Goal: Use online tool/utility: Utilize a website feature to perform a specific function

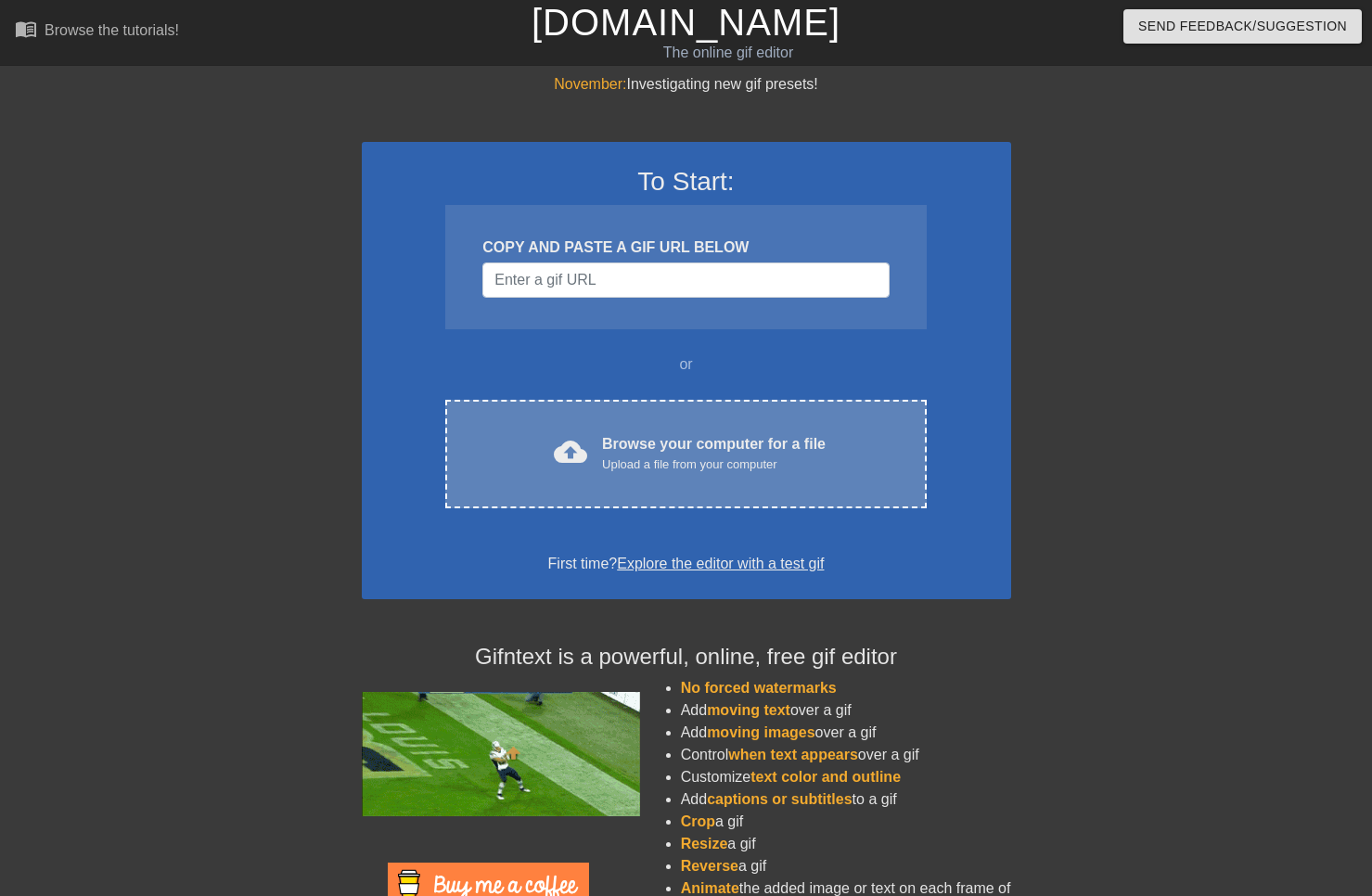
click at [682, 459] on div "Upload a file from your computer" at bounding box center [714, 464] width 224 height 18
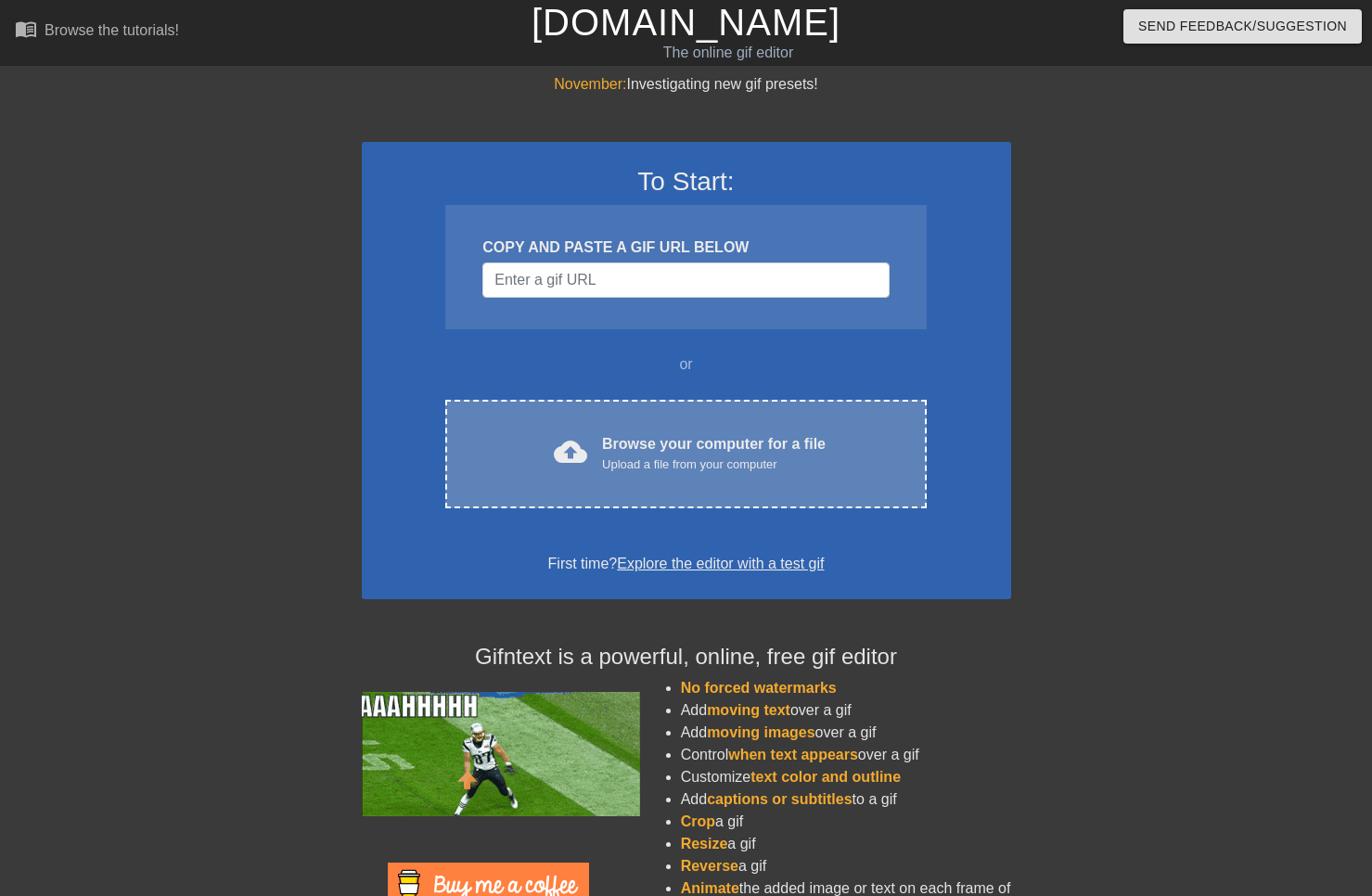
click at [860, 425] on div "cloud_upload Browse your computer for a file Upload a file from your computer C…" at bounding box center [686, 453] width 480 height 109
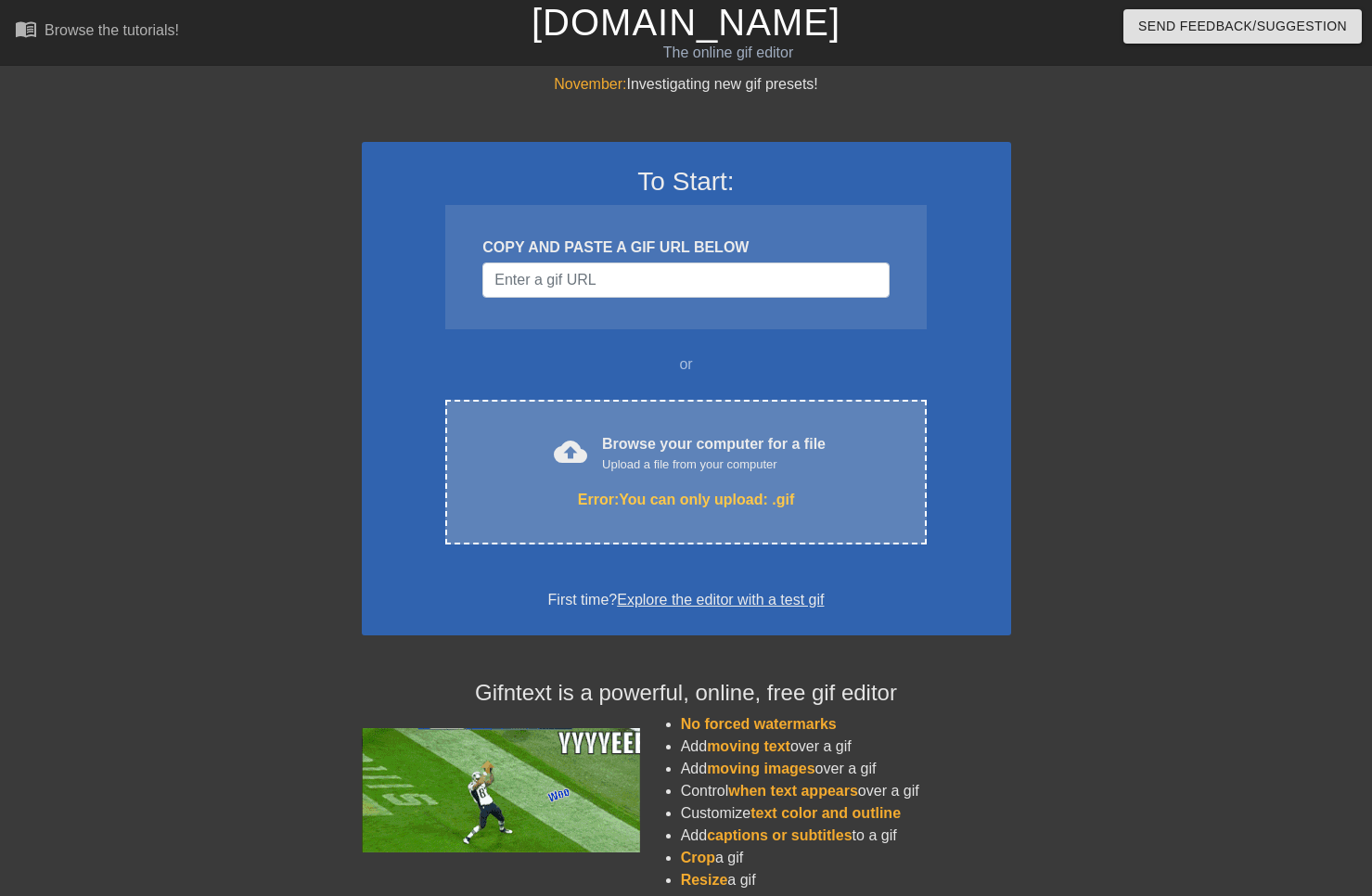
click at [522, 459] on div "cloud_upload Browse your computer for a file Upload a file from your computer" at bounding box center [685, 453] width 402 height 41
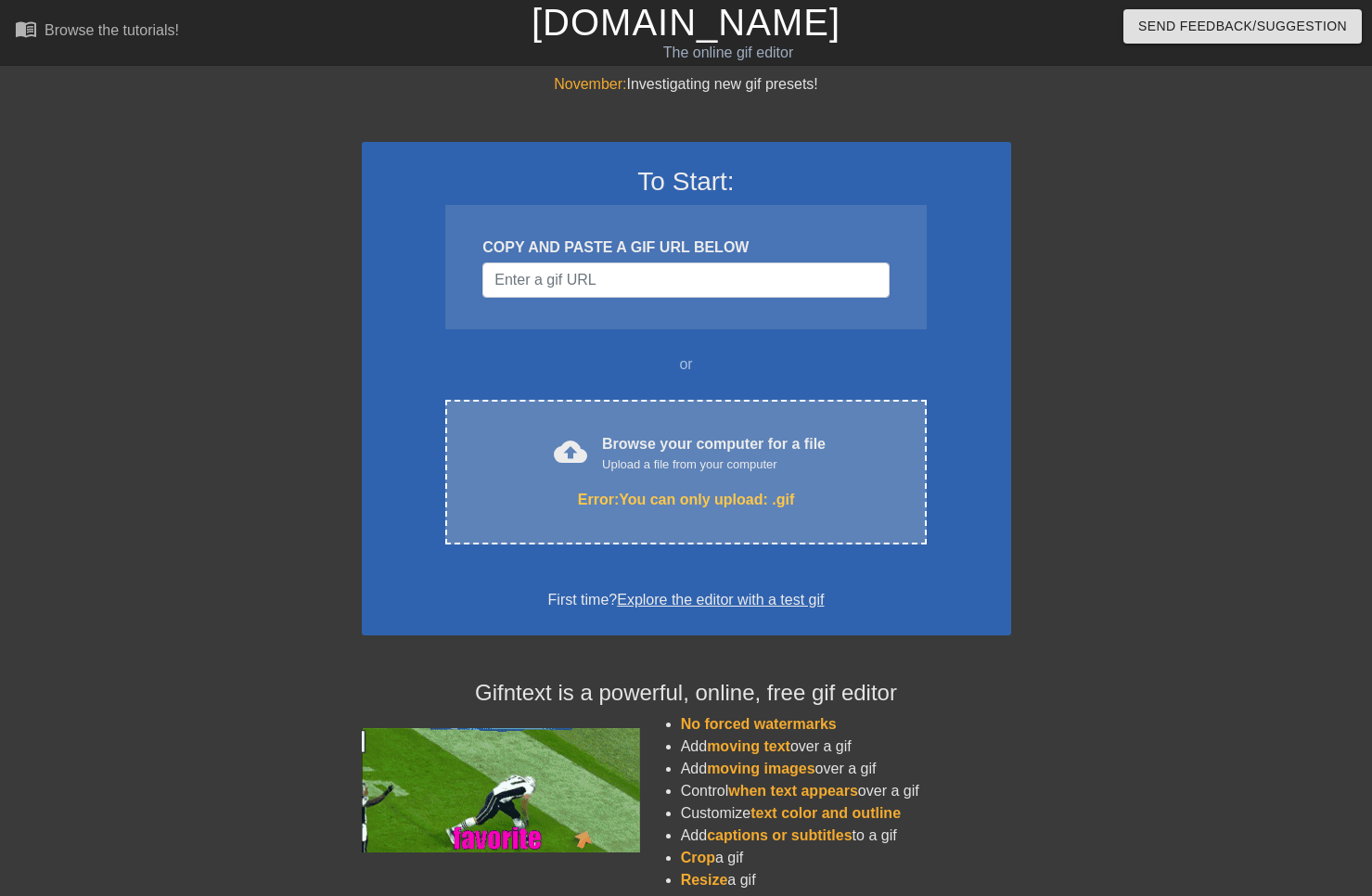
click at [718, 433] on div "Browse your computer for a file Upload a file from your computer" at bounding box center [714, 453] width 224 height 41
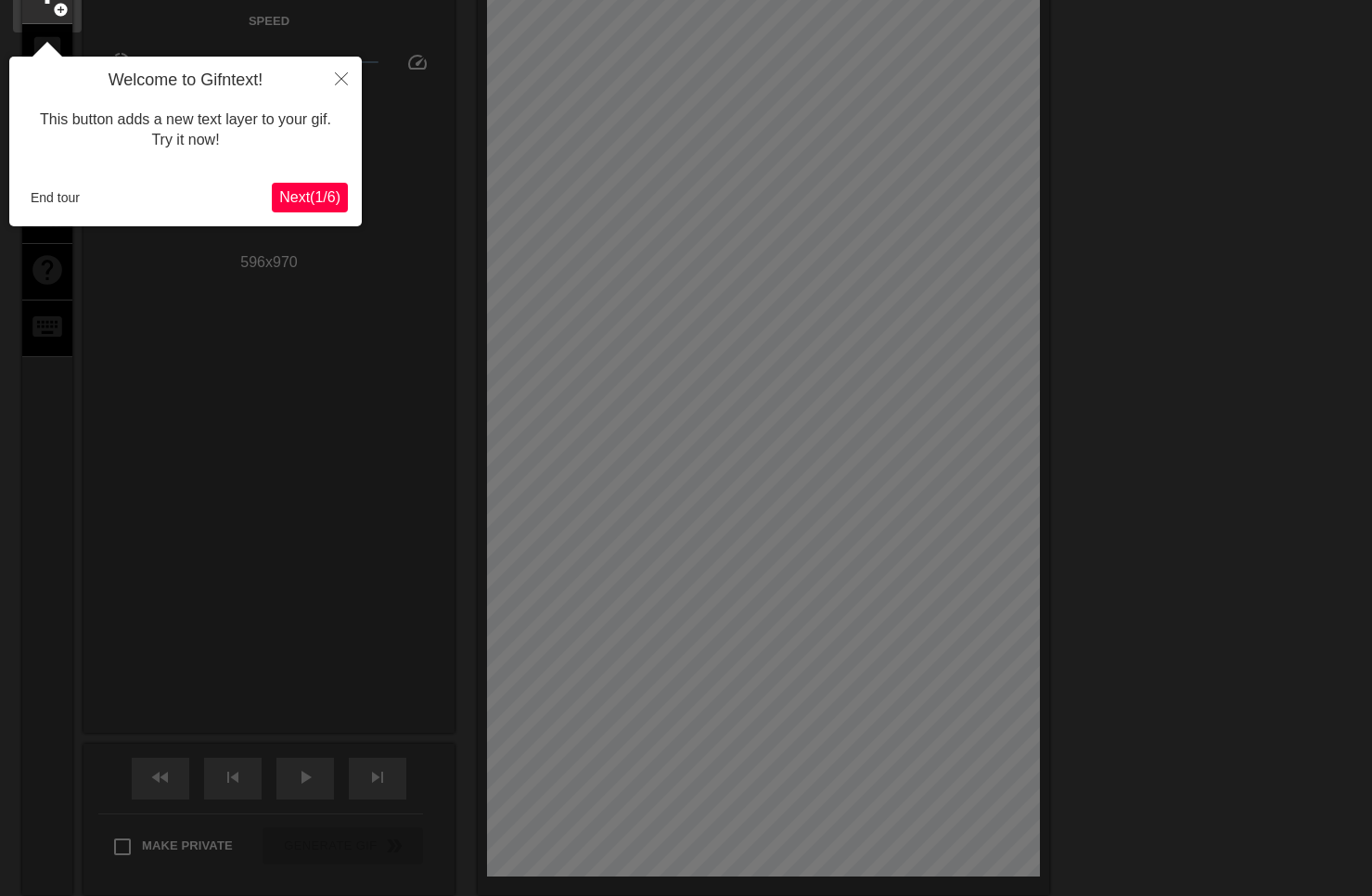
scroll to position [45, 0]
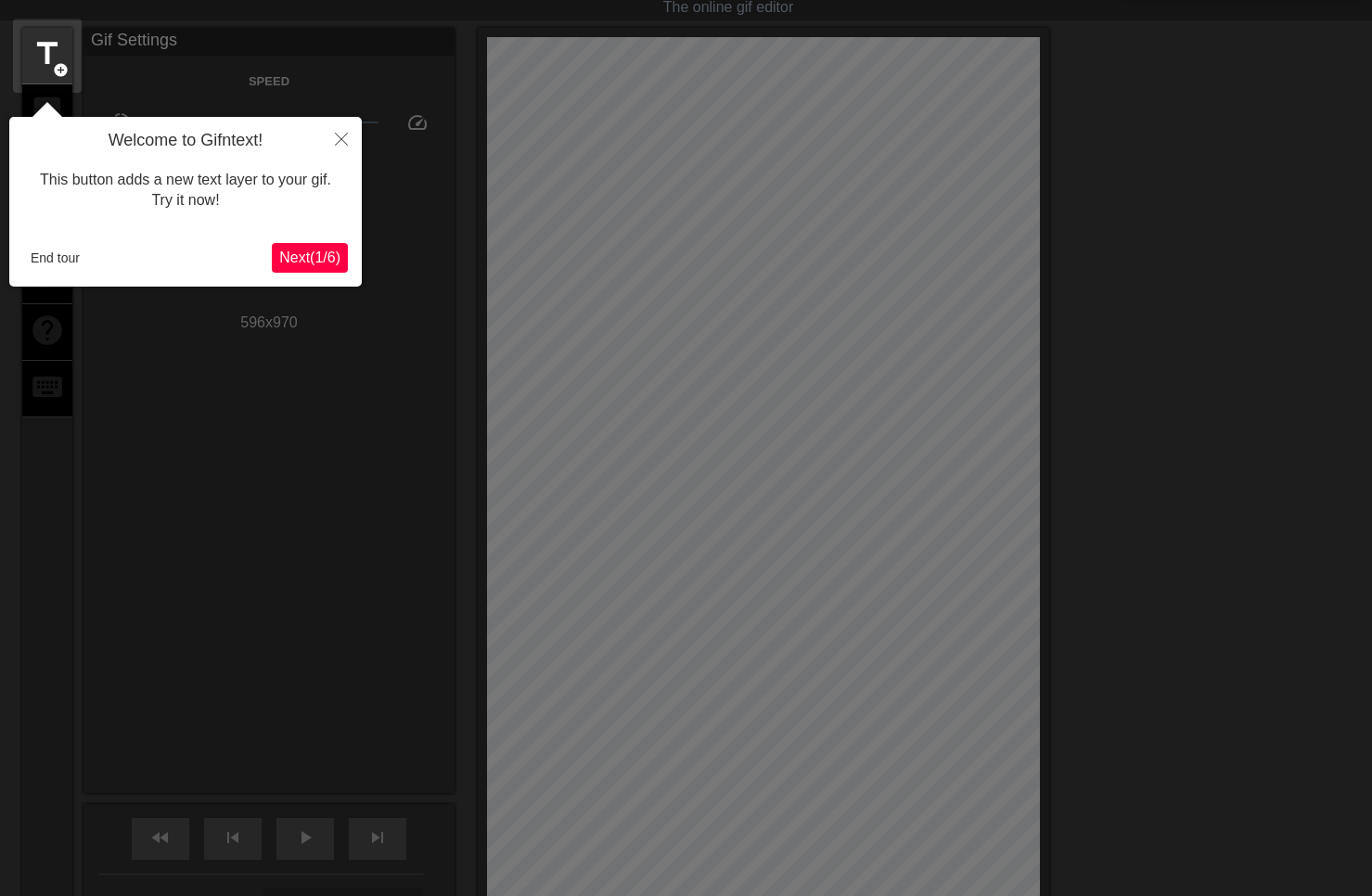
click at [325, 254] on span "Next ( 1 / 6 )" at bounding box center [309, 258] width 61 height 15
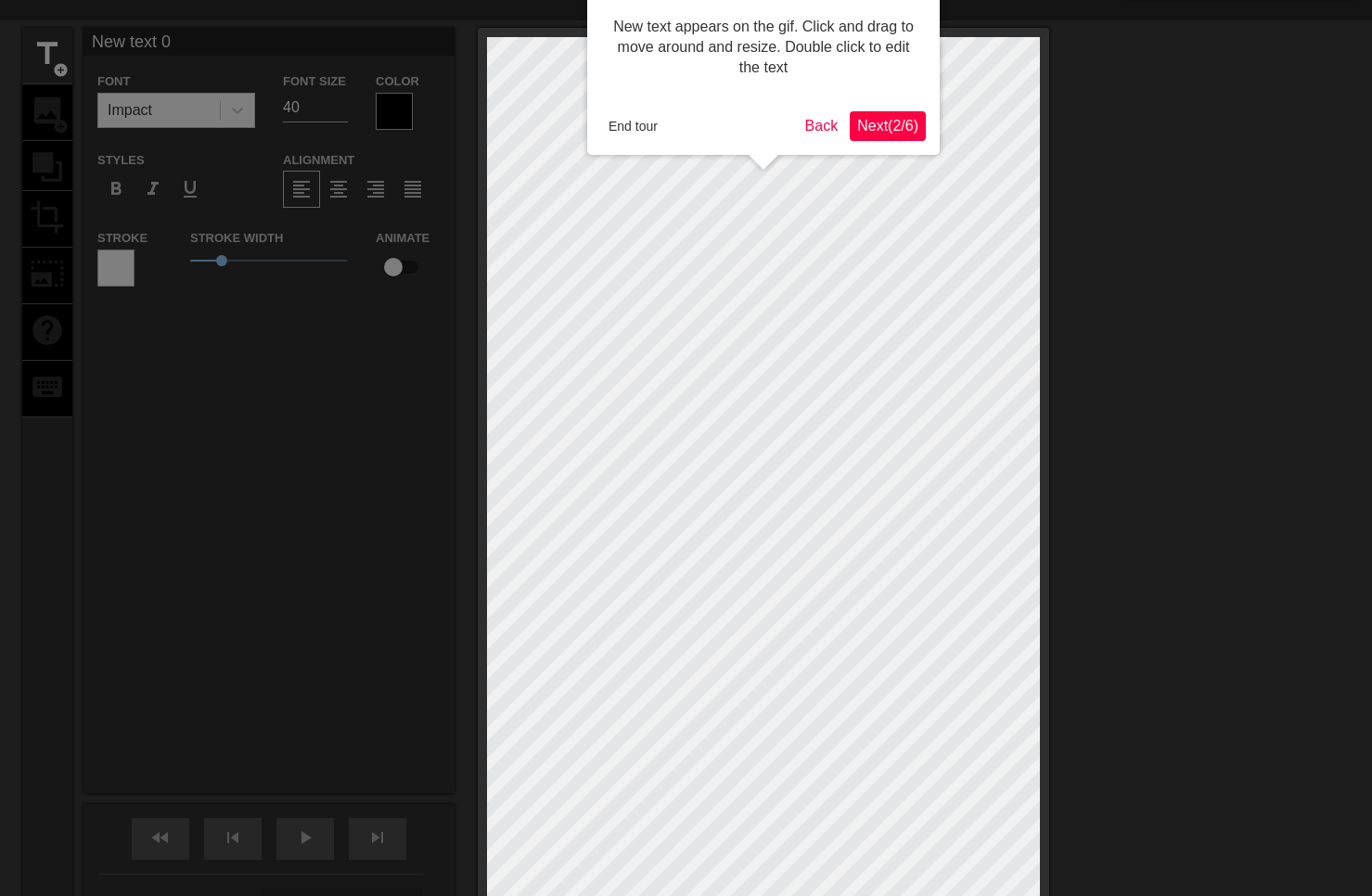
scroll to position [0, 0]
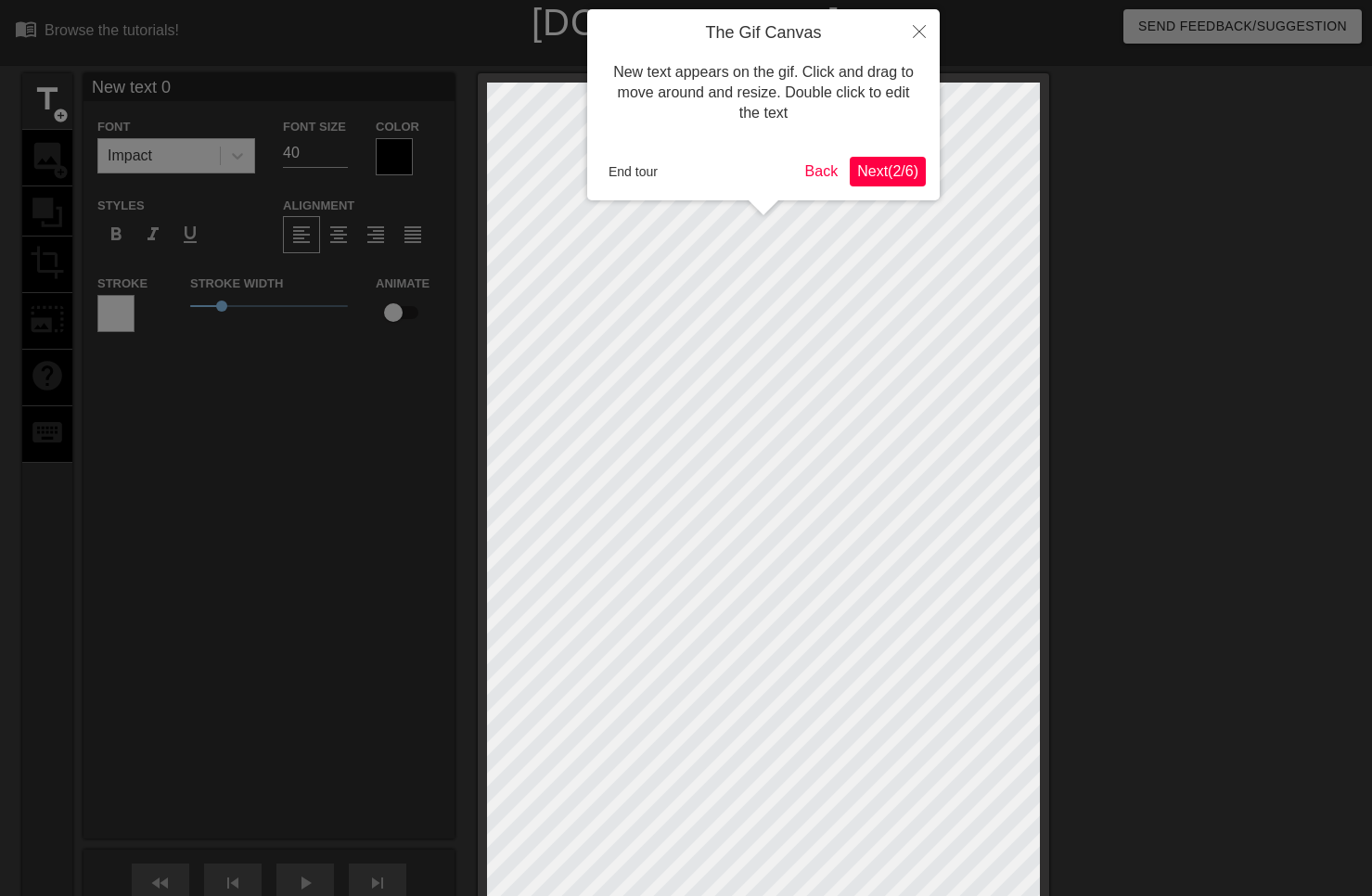
click at [864, 178] on span "Next ( 2 / 6 )" at bounding box center [887, 171] width 61 height 15
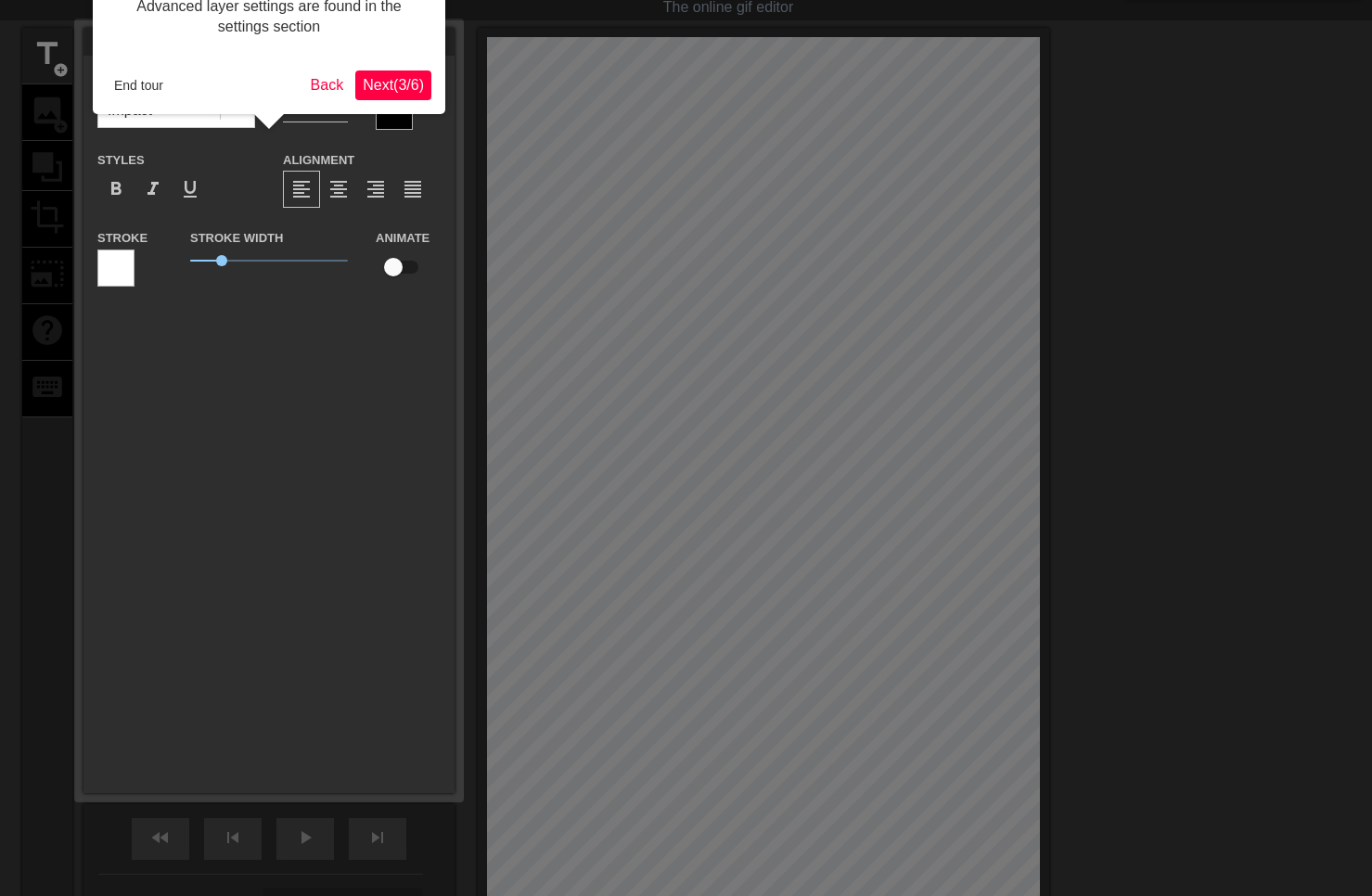
click at [363, 84] on span "Next ( 3 / 6 )" at bounding box center [393, 85] width 61 height 15
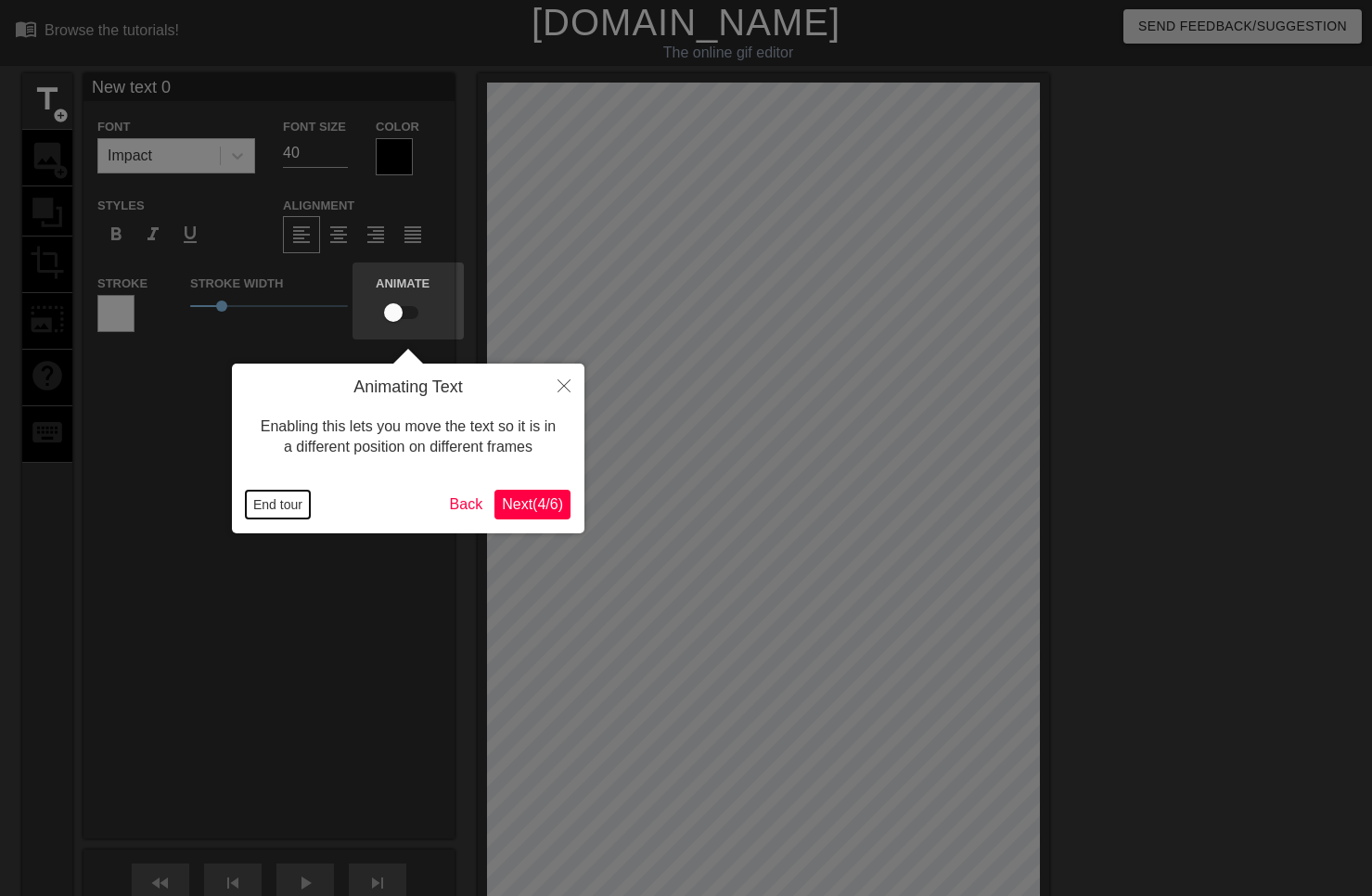
click at [272, 505] on button "End tour" at bounding box center [278, 504] width 64 height 28
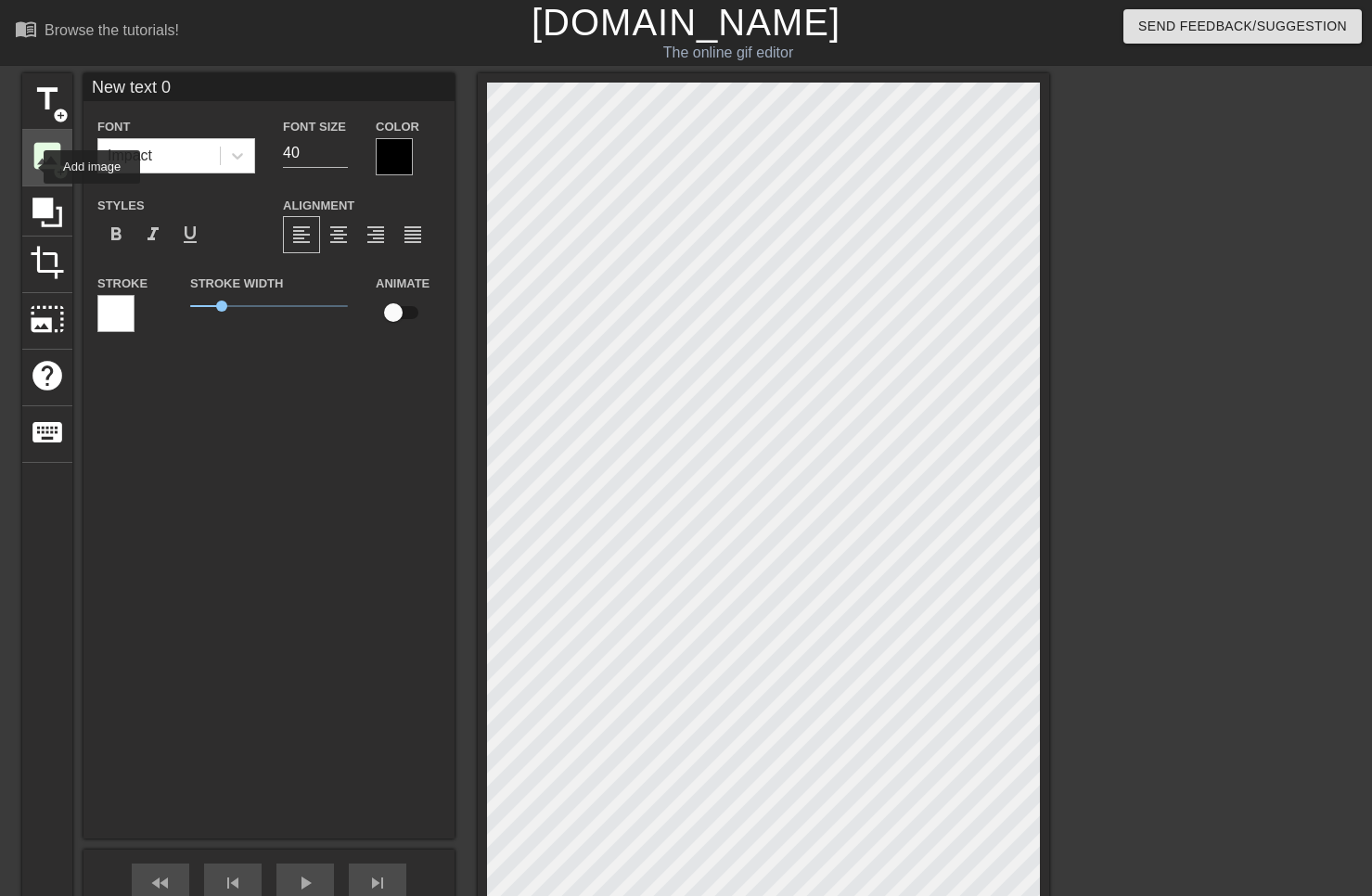
click at [44, 159] on span "image" at bounding box center [47, 155] width 36 height 36
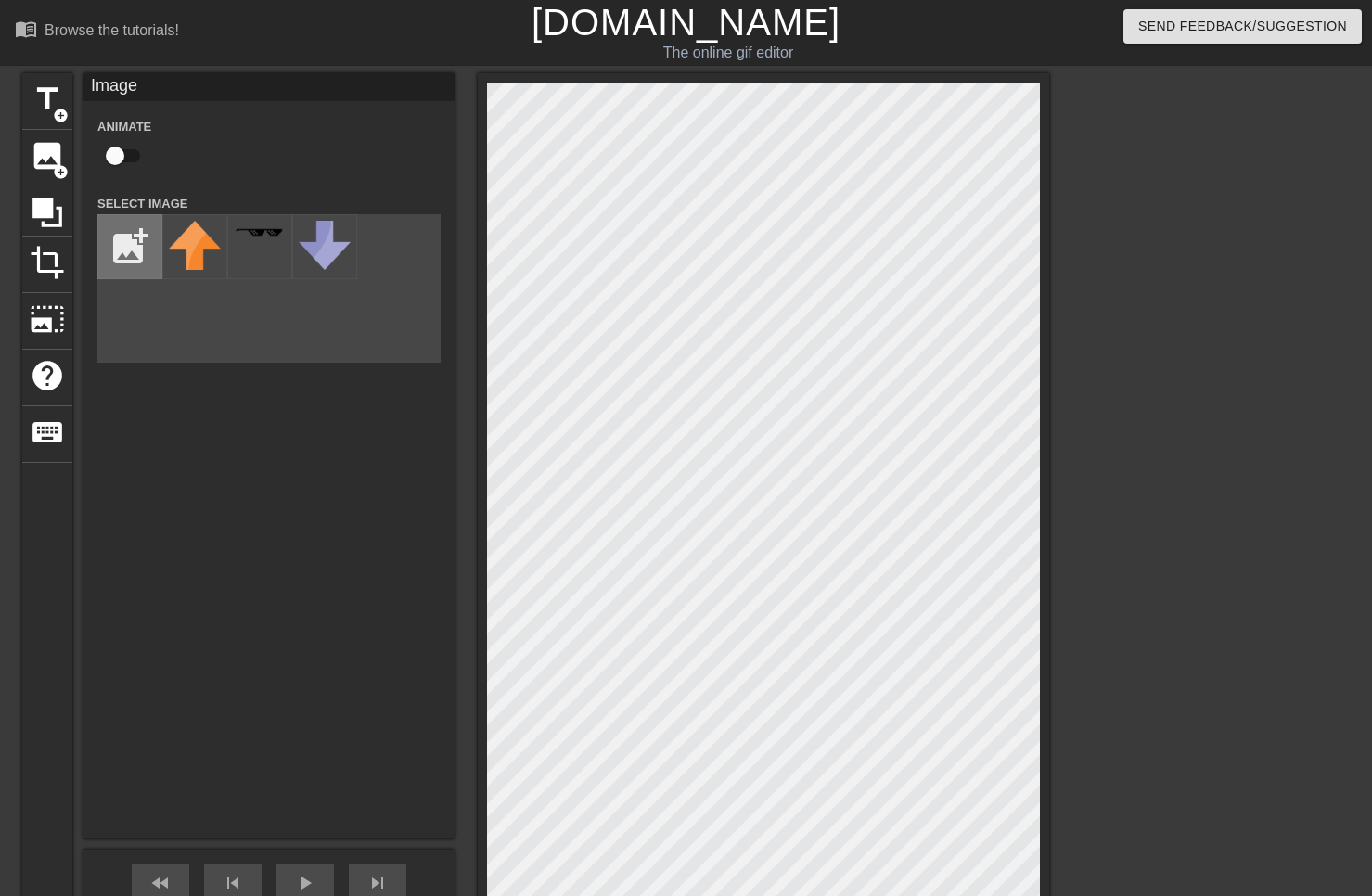
click at [144, 235] on input "file" at bounding box center [129, 246] width 63 height 63
type input "C:\fakepath\pngegg (6).png"
click at [182, 257] on img at bounding box center [195, 253] width 52 height 65
click at [0, 0] on html "menu_book Browse the tutorials! Gifntext.com The online gif editor Send Feedbac…" at bounding box center [686, 576] width 1372 height 1152
click at [1371, 720] on html "menu_book Browse the tutorials! Gifntext.com The online gif editor Send Feedbac…" at bounding box center [686, 576] width 1372 height 1152
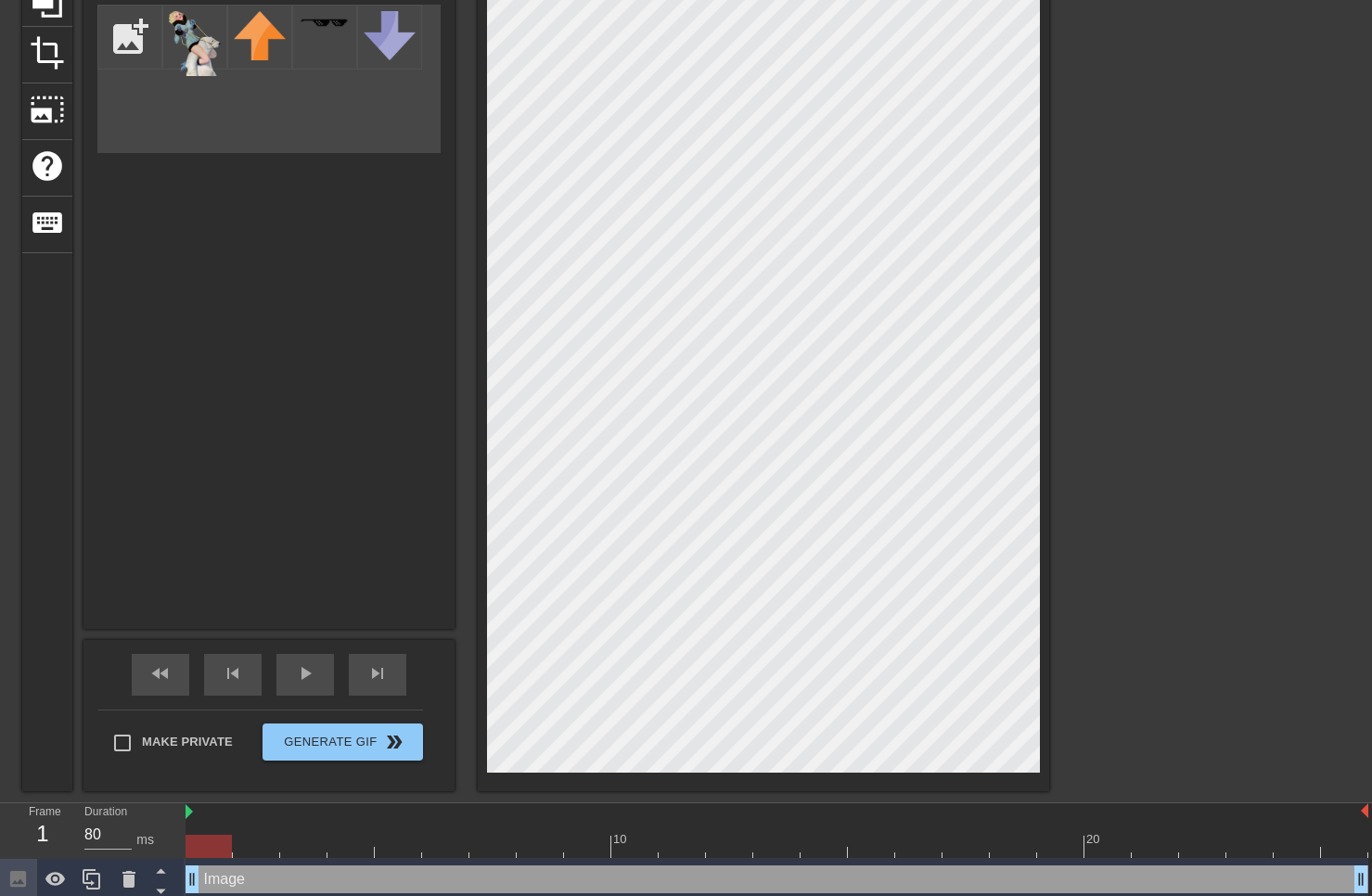
scroll to position [218, 0]
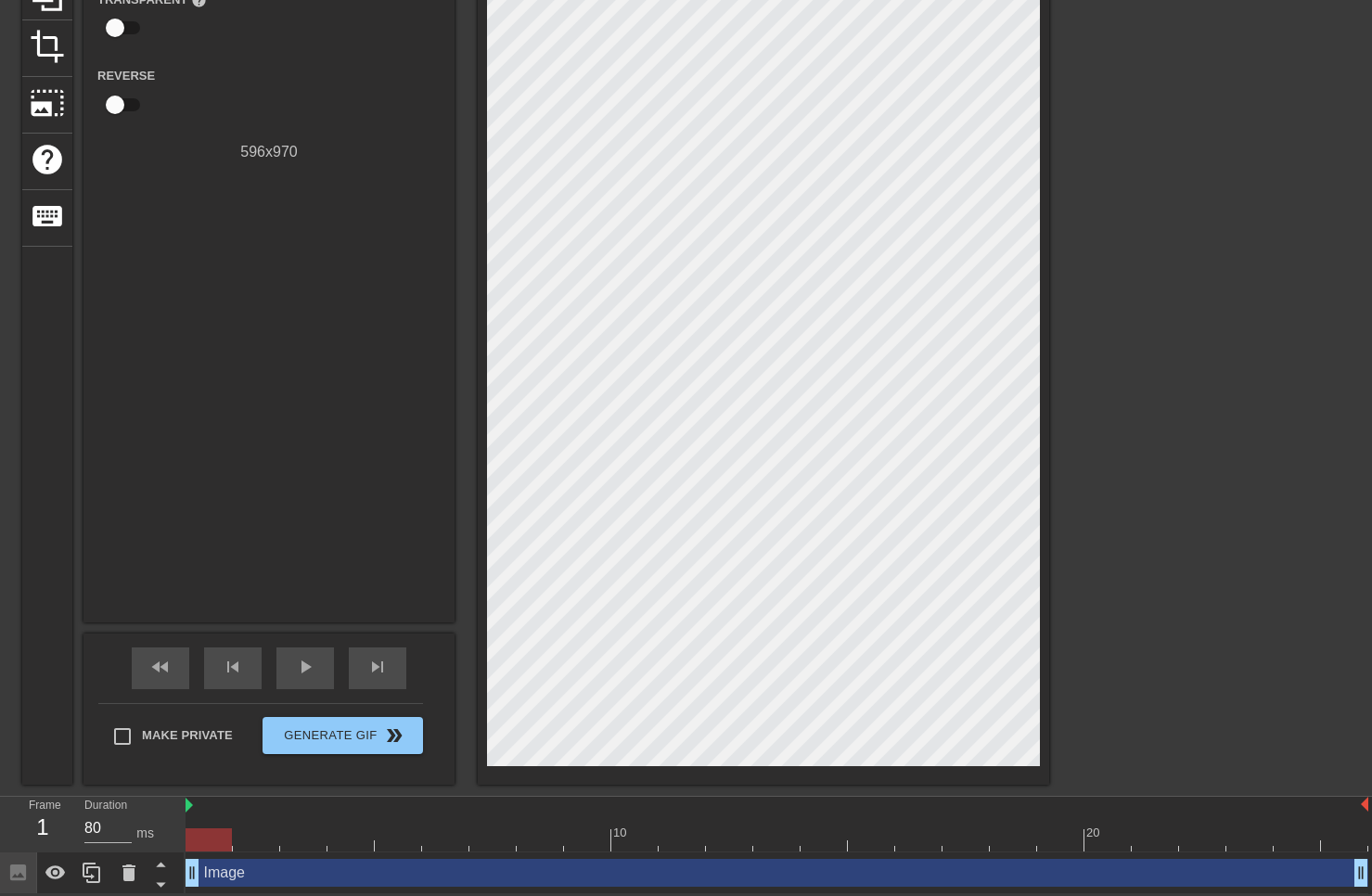
click at [1129, 269] on div at bounding box center [1211, 135] width 278 height 557
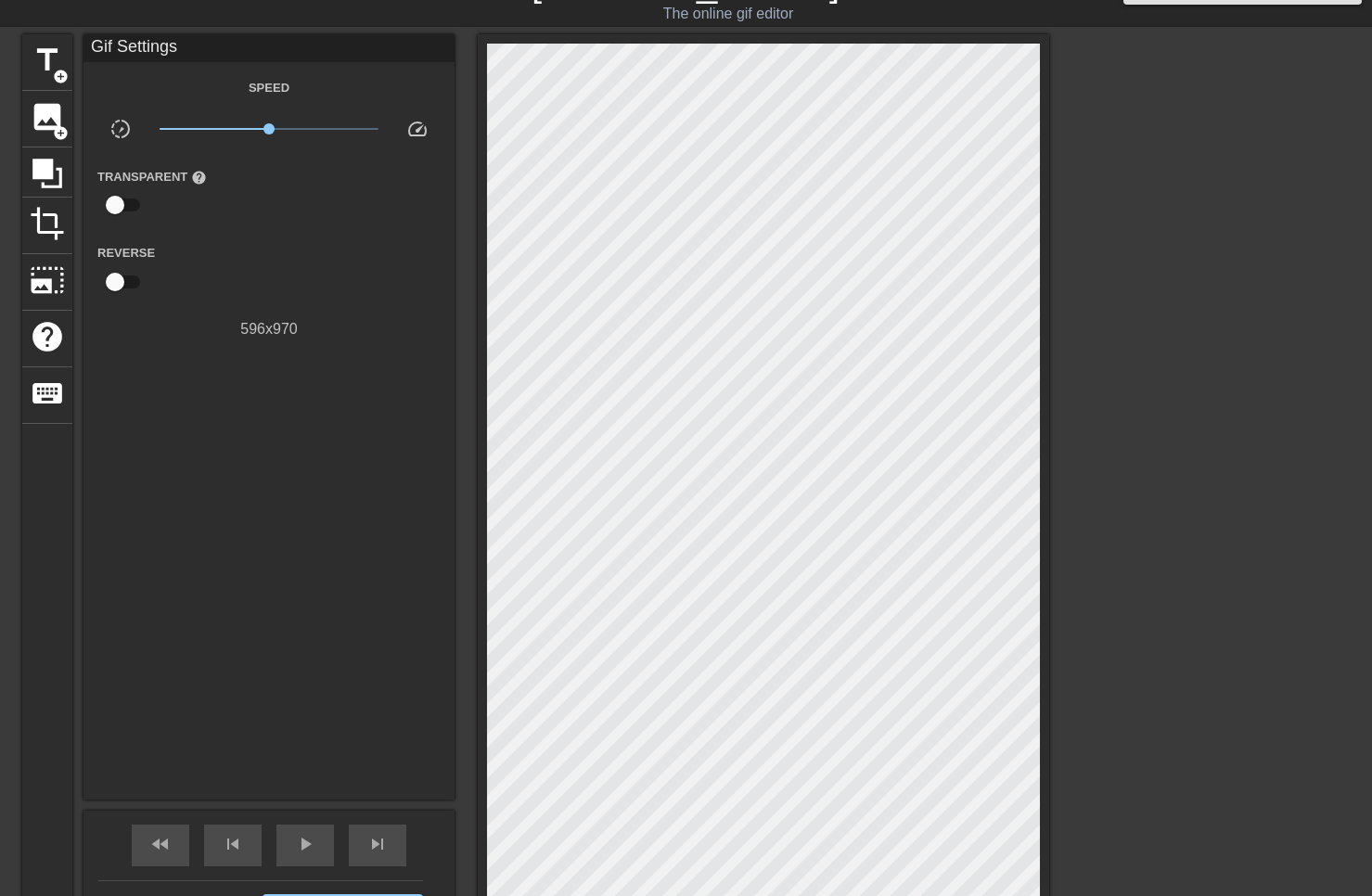
scroll to position [0, 0]
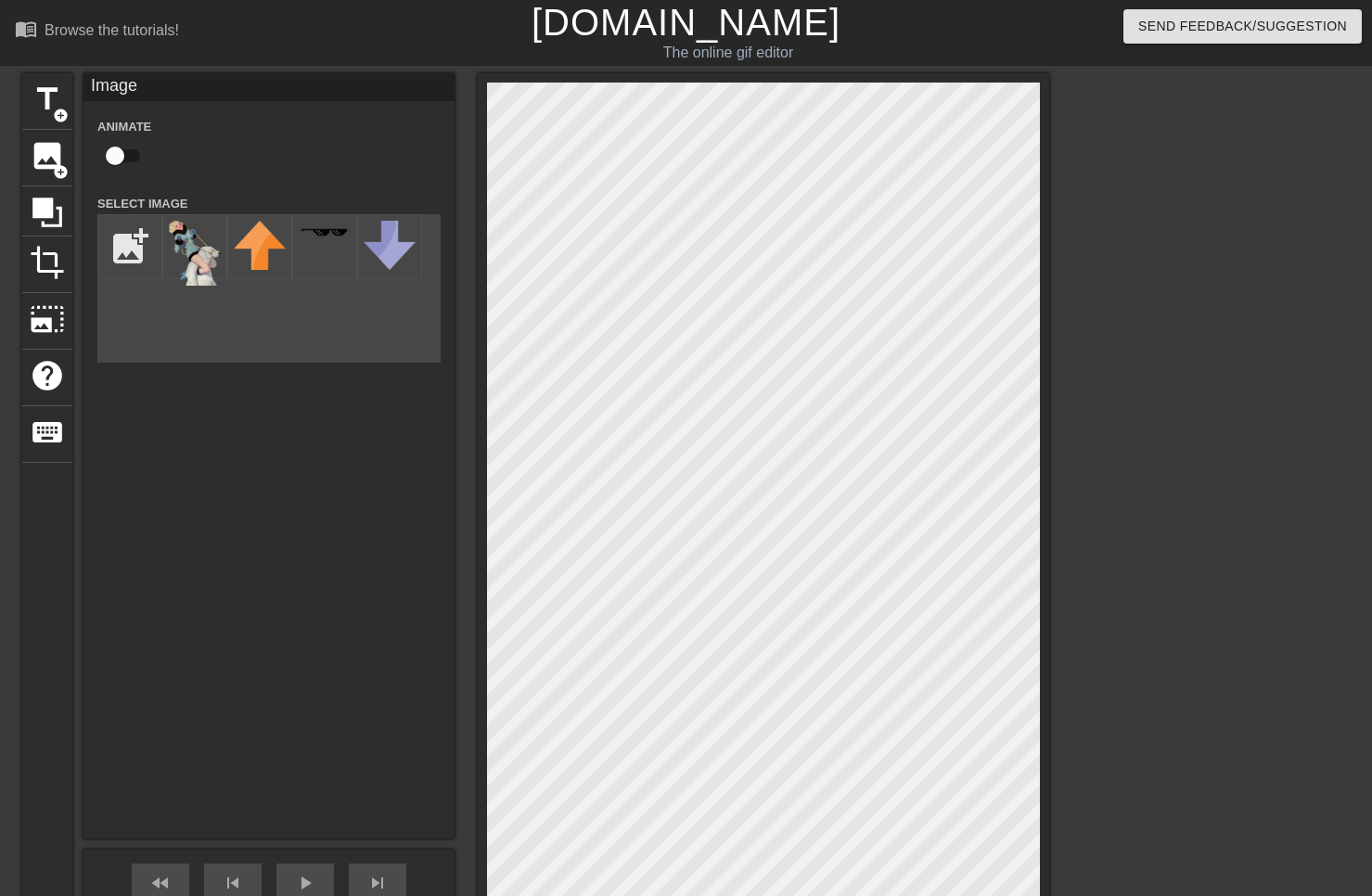
click at [1061, 658] on div "title add_circle image add_circle crop photo_size_select_large help keyboard Im…" at bounding box center [686, 537] width 1372 height 928
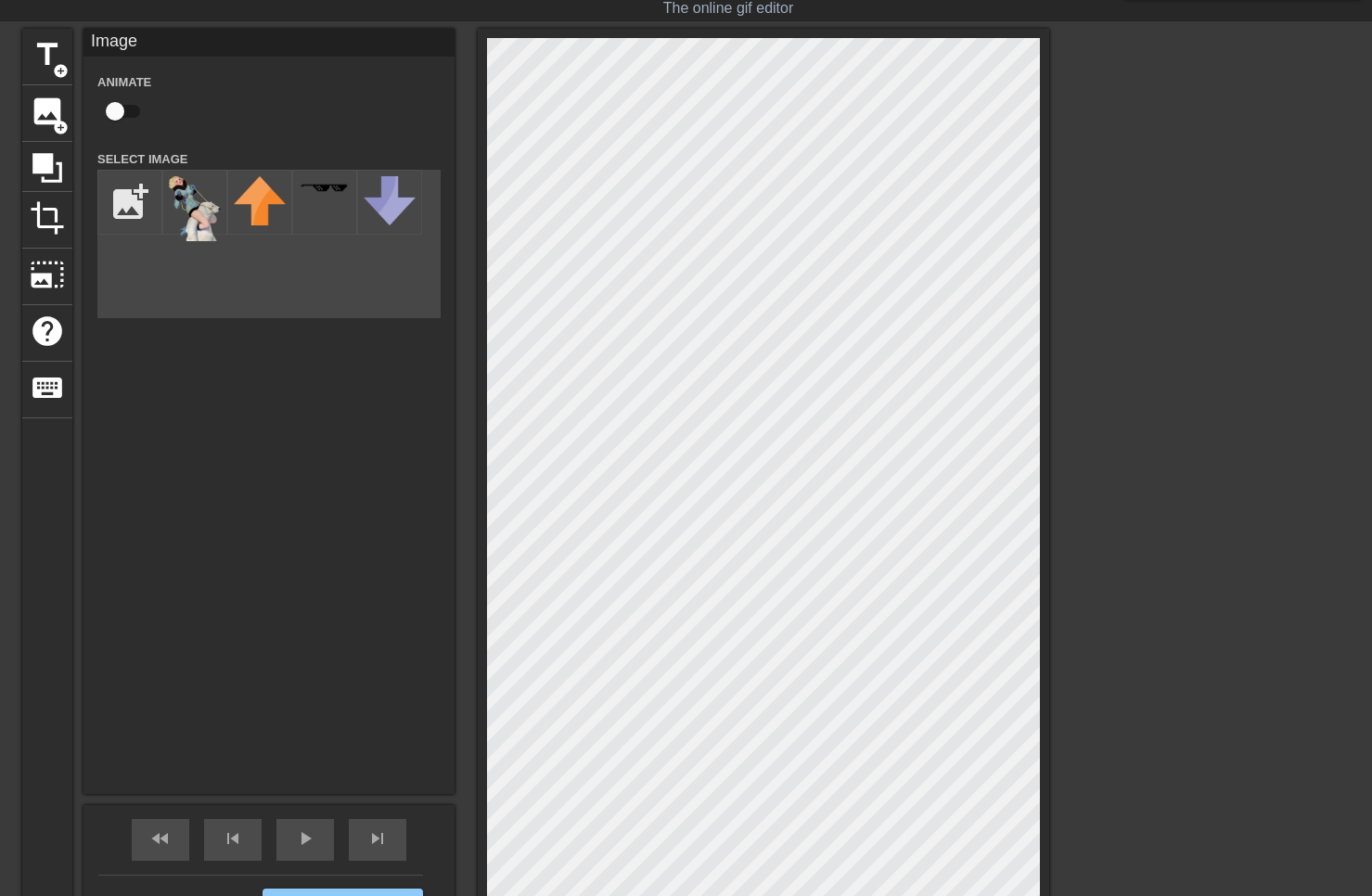
scroll to position [218, 0]
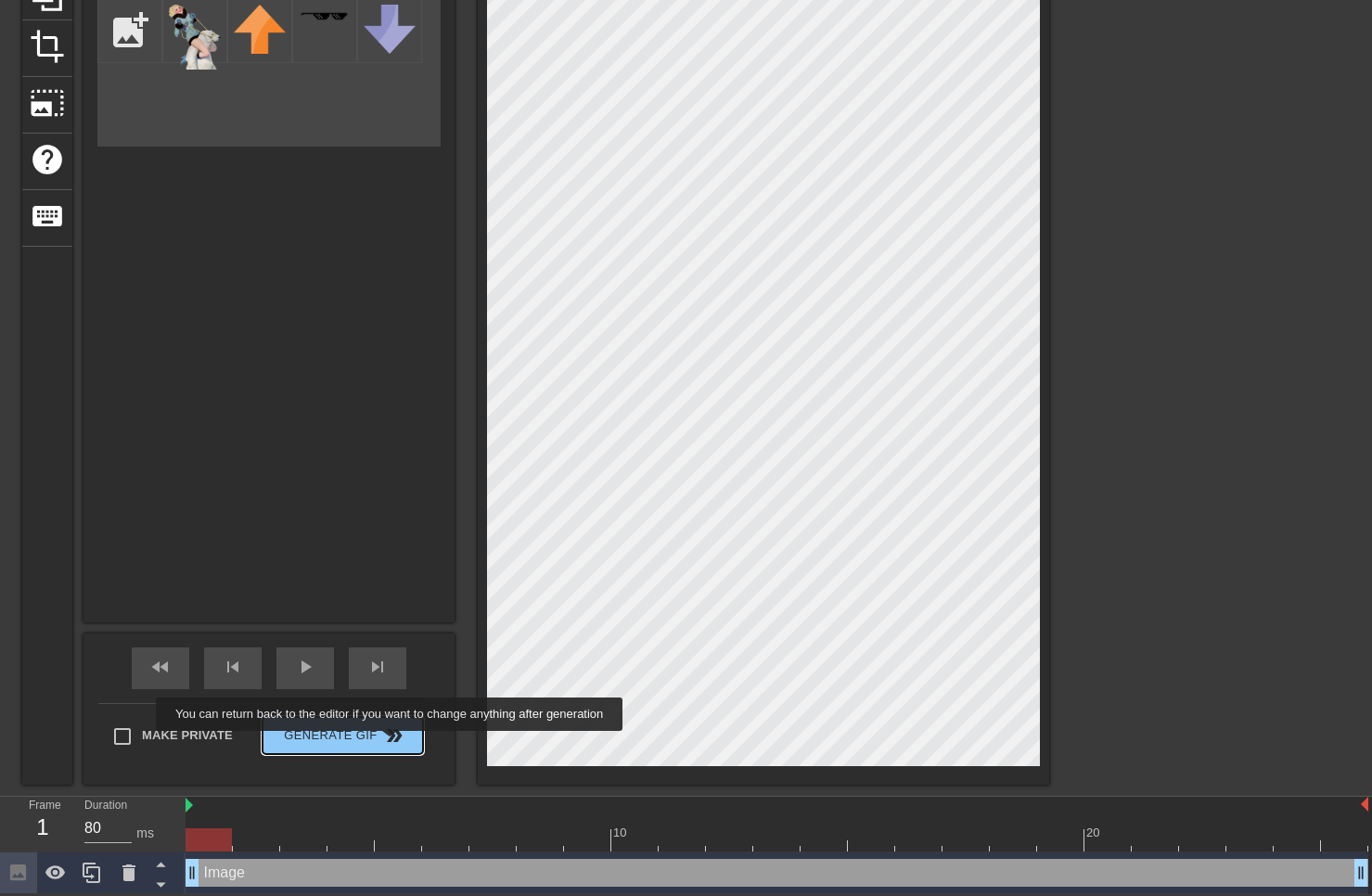
drag, startPoint x: 389, startPoint y: 739, endPoint x: 393, endPoint y: 725, distance: 14.6
click at [389, 739] on span "double_arrow" at bounding box center [394, 735] width 22 height 22
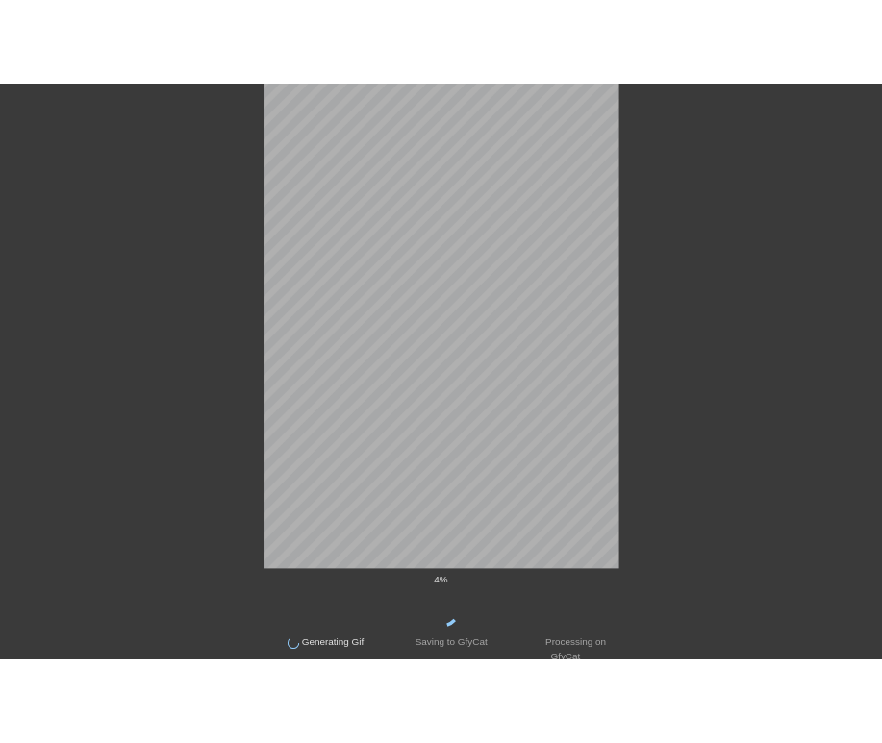
scroll to position [0, 0]
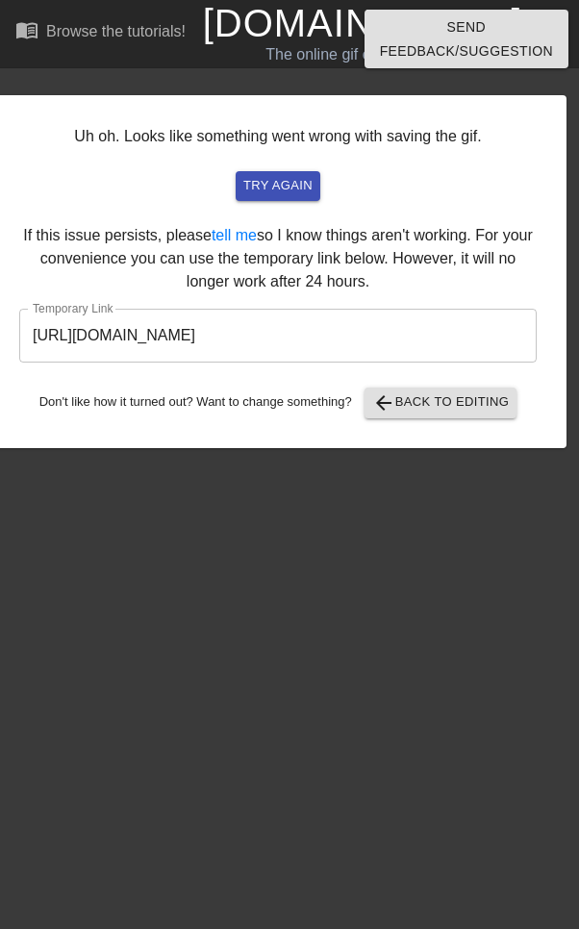
click at [94, 235] on div "Uh oh. Looks like something went wrong with saving the gif. try again If this i…" at bounding box center [277, 271] width 577 height 353
click at [133, 341] on input "https://www.gifntext.com/temp_generations/a3Z1UAjC.gif" at bounding box center [277, 336] width 517 height 54
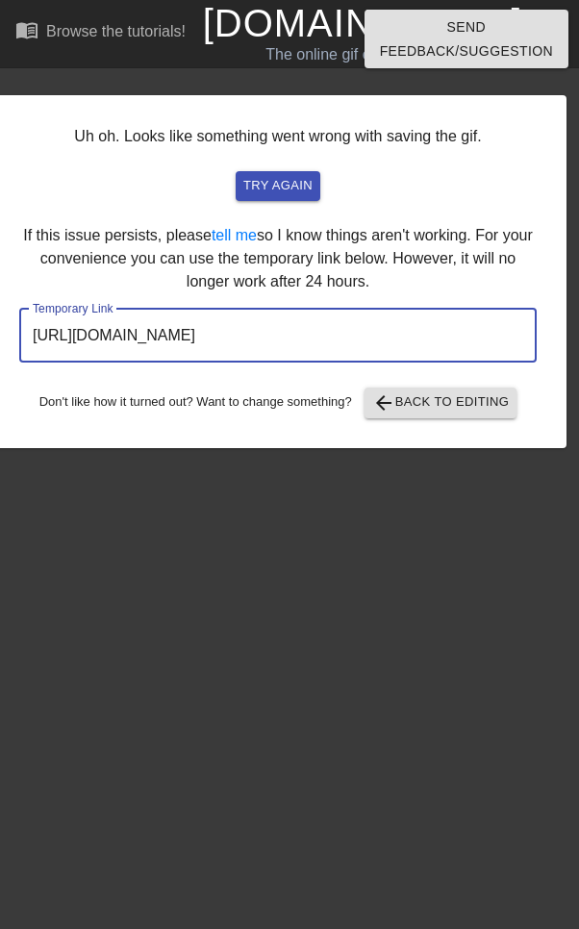
click at [133, 341] on input "https://www.gifntext.com/temp_generations/a3Z1UAjC.gif" at bounding box center [277, 336] width 517 height 54
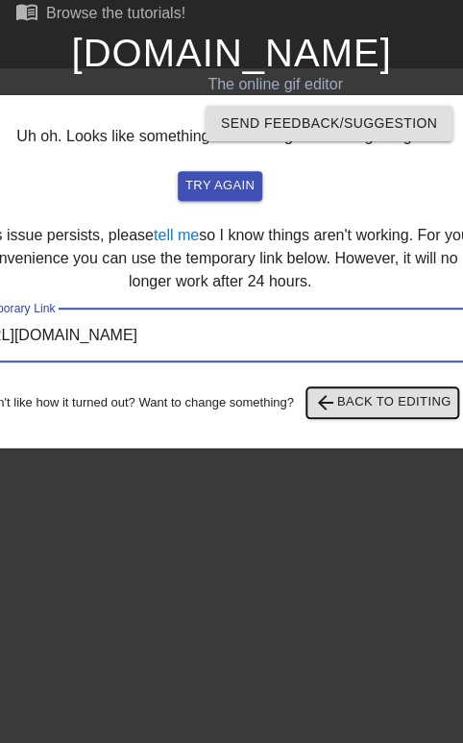
click at [355, 399] on span "arrow_back Back to Editing" at bounding box center [383, 402] width 138 height 23
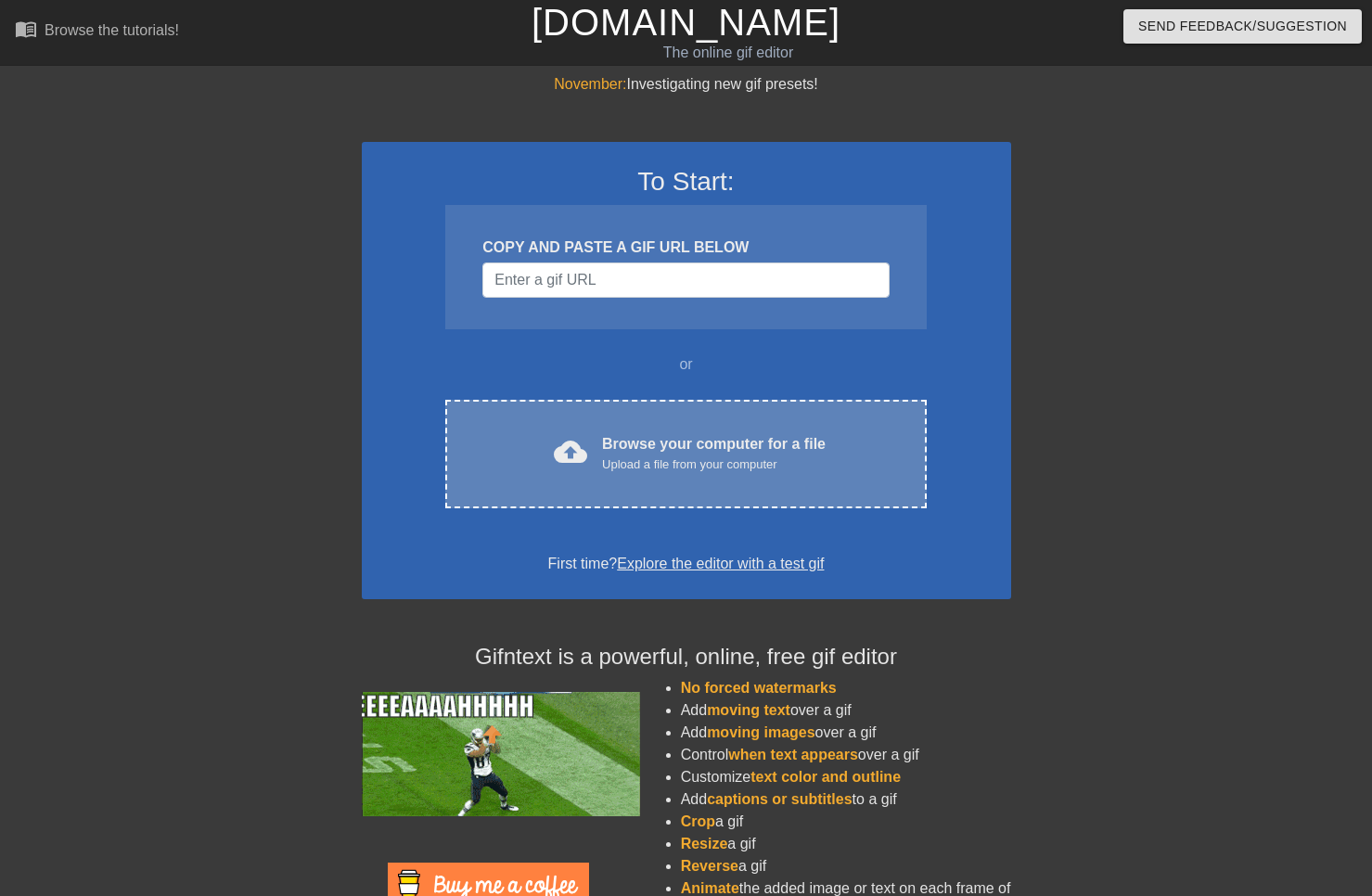
click at [671, 441] on div "Browse your computer for a file Upload a file from your computer" at bounding box center [714, 453] width 224 height 41
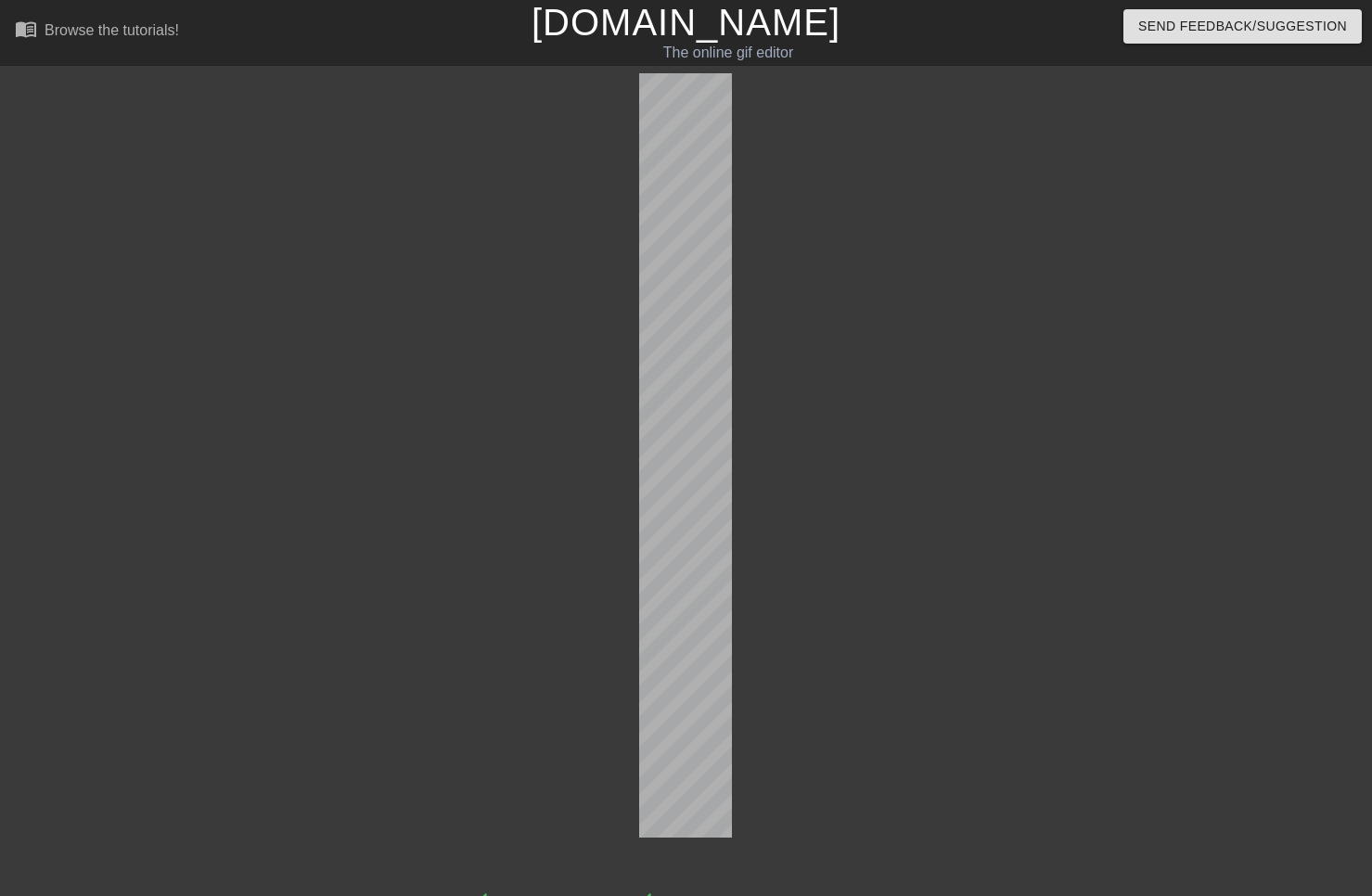
scroll to position [45, 0]
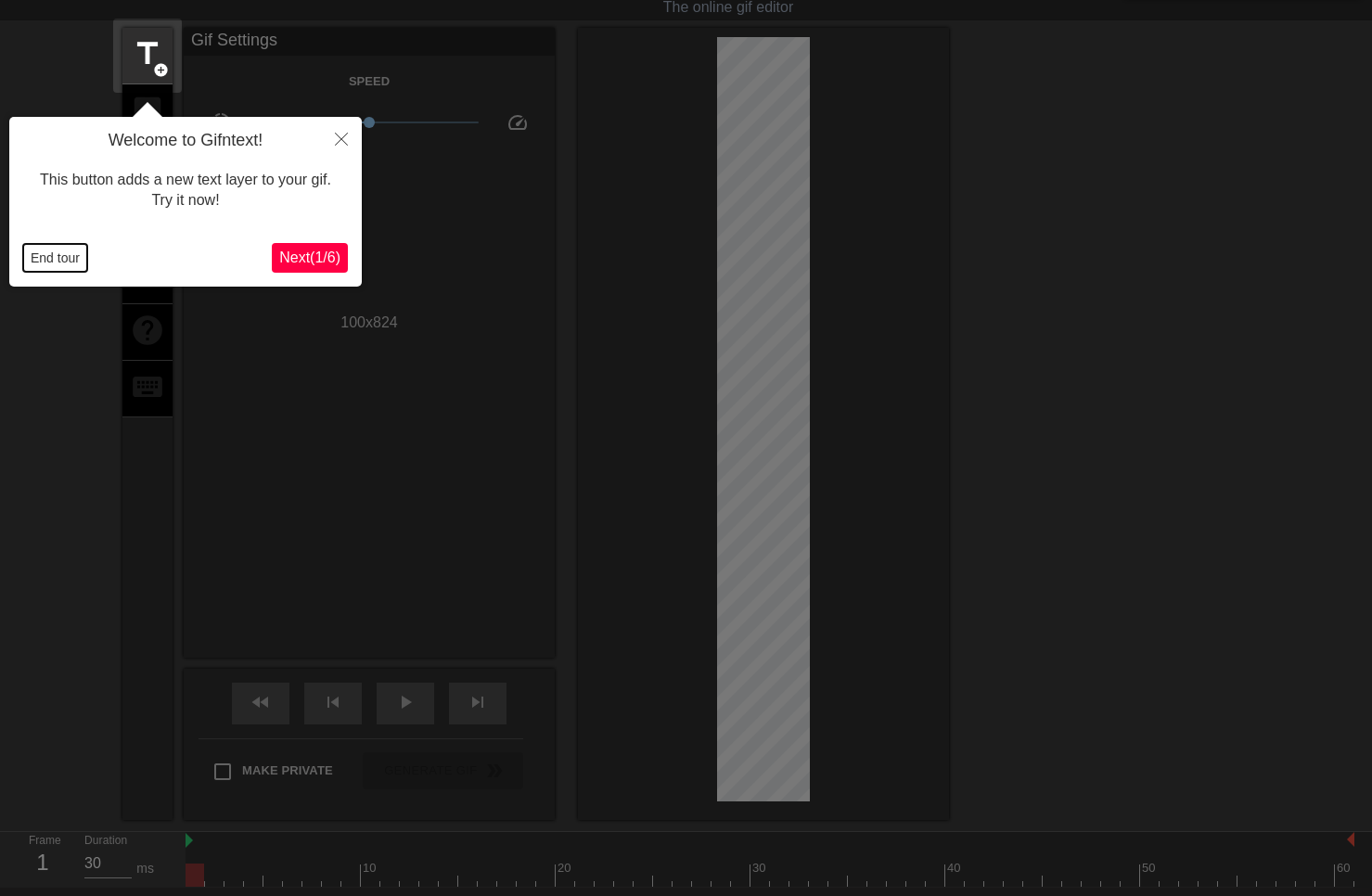
click at [67, 271] on button "End tour" at bounding box center [55, 258] width 64 height 28
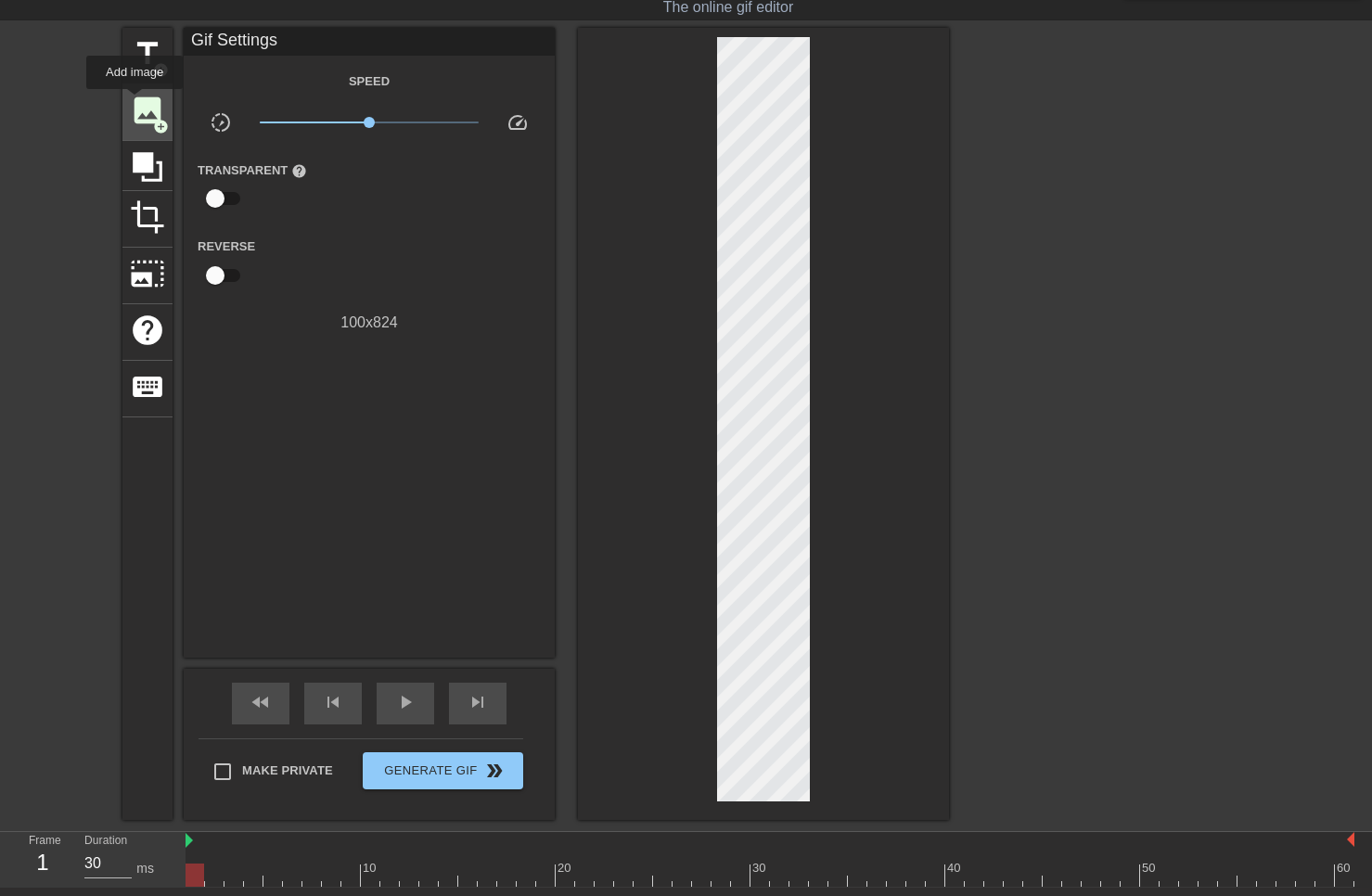
click at [135, 102] on span "image" at bounding box center [148, 110] width 36 height 36
click at [161, 106] on span "image" at bounding box center [148, 110] width 36 height 36
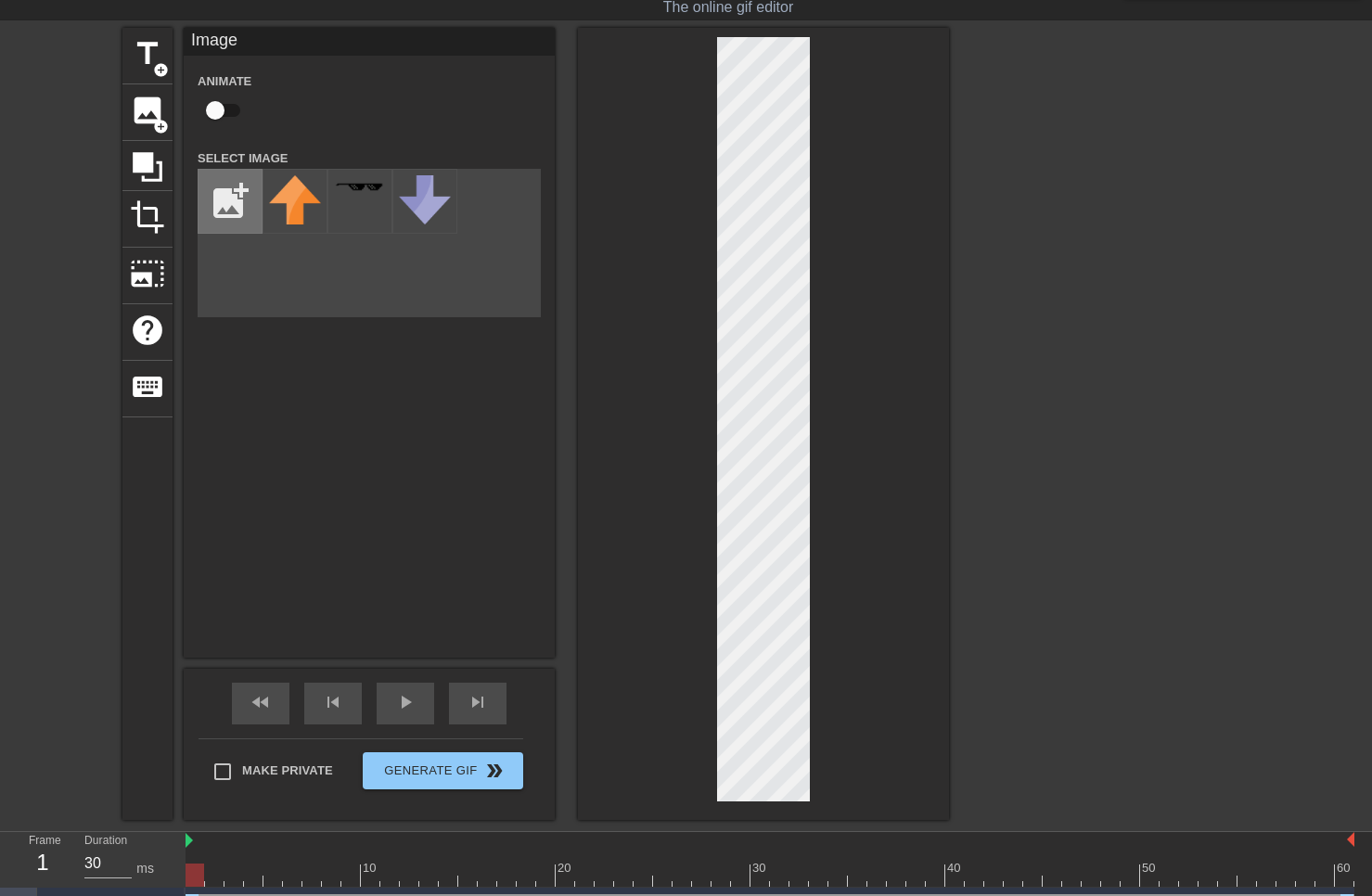
click at [216, 204] on input "file" at bounding box center [230, 201] width 63 height 63
type input "C:\fakepath\pngegg (6).png"
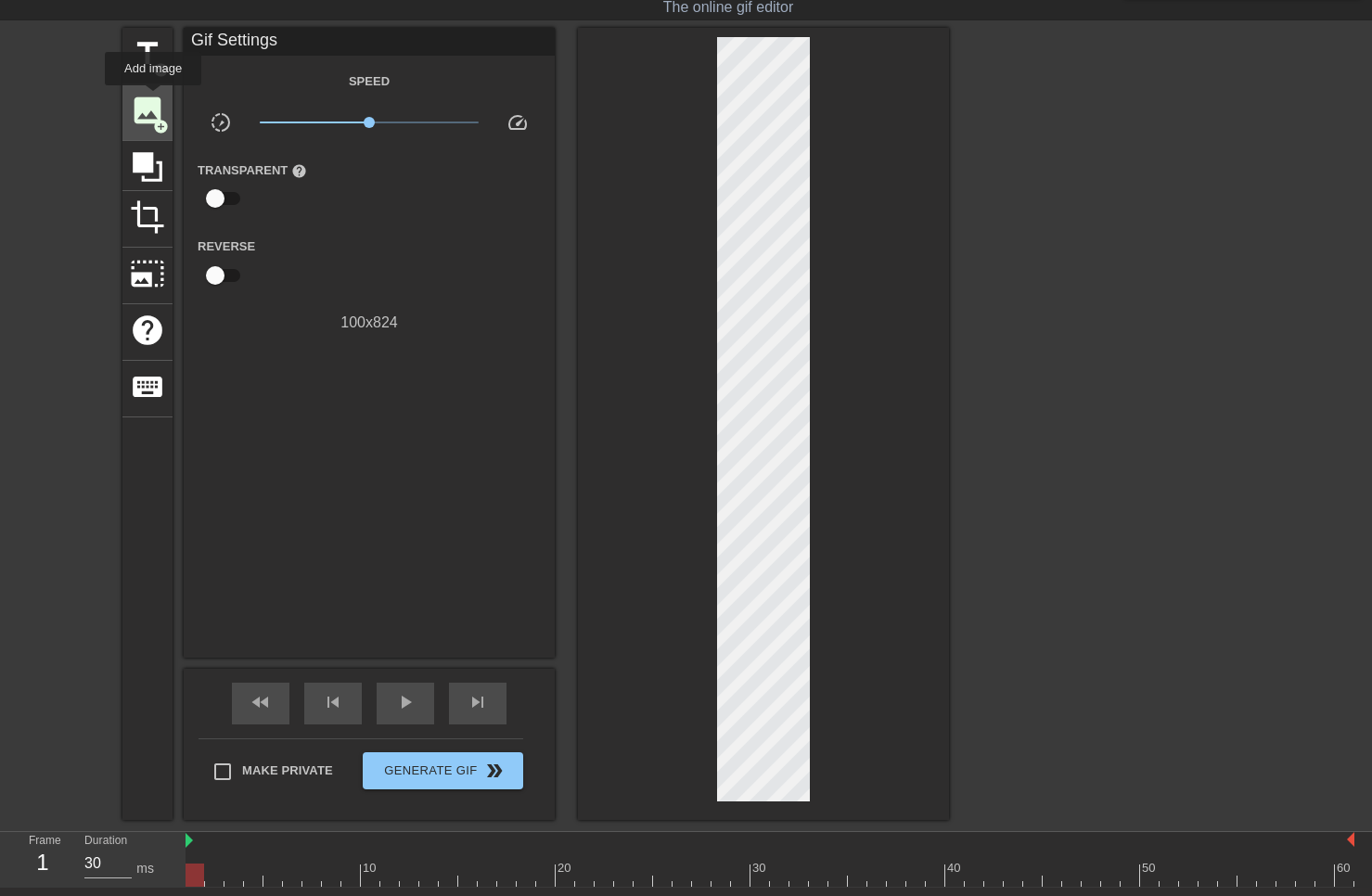
click at [153, 98] on span "image" at bounding box center [148, 110] width 36 height 36
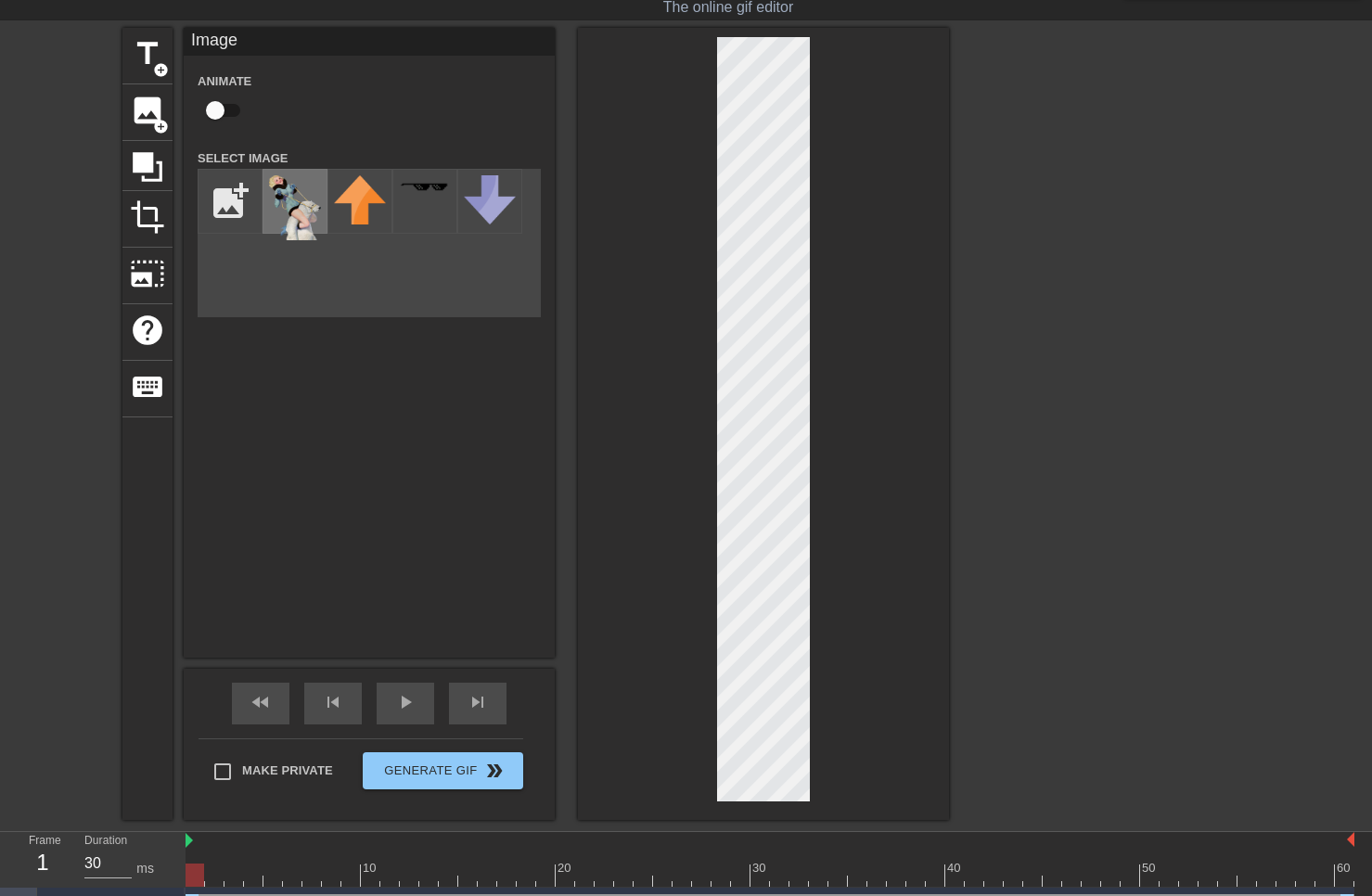
click at [303, 202] on img at bounding box center [295, 207] width 52 height 65
click at [618, 363] on div at bounding box center [763, 423] width 371 height 792
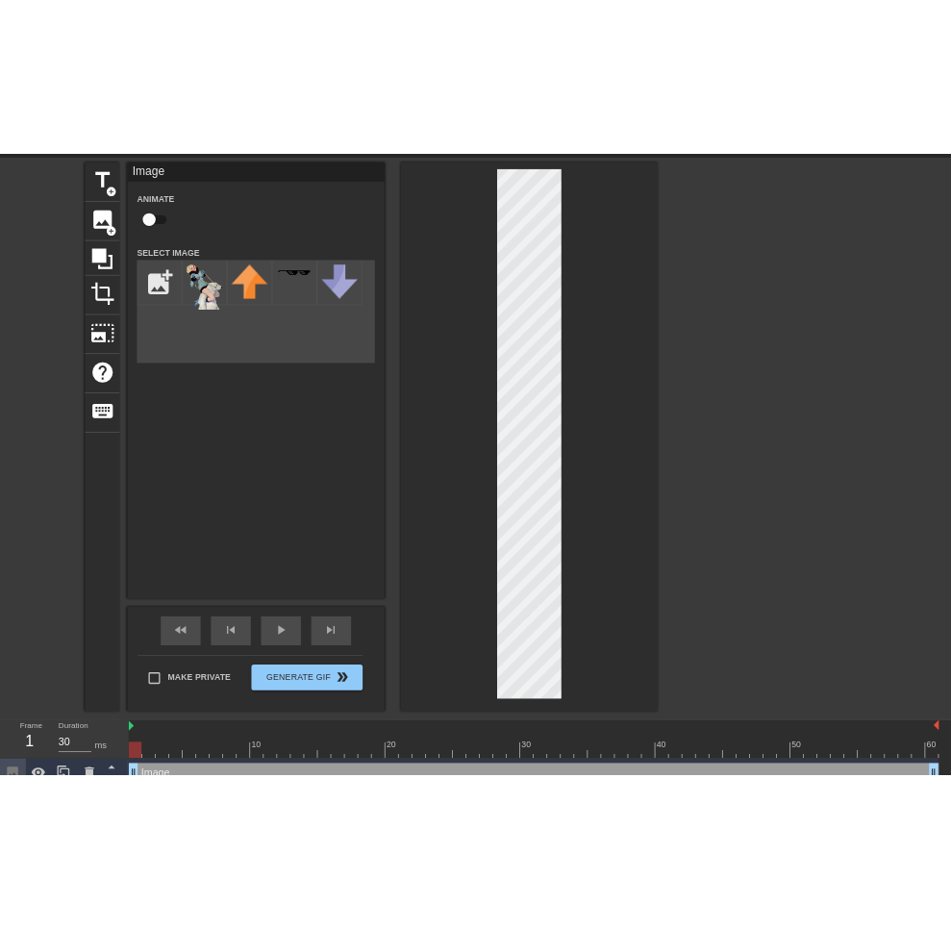
scroll to position [86, 0]
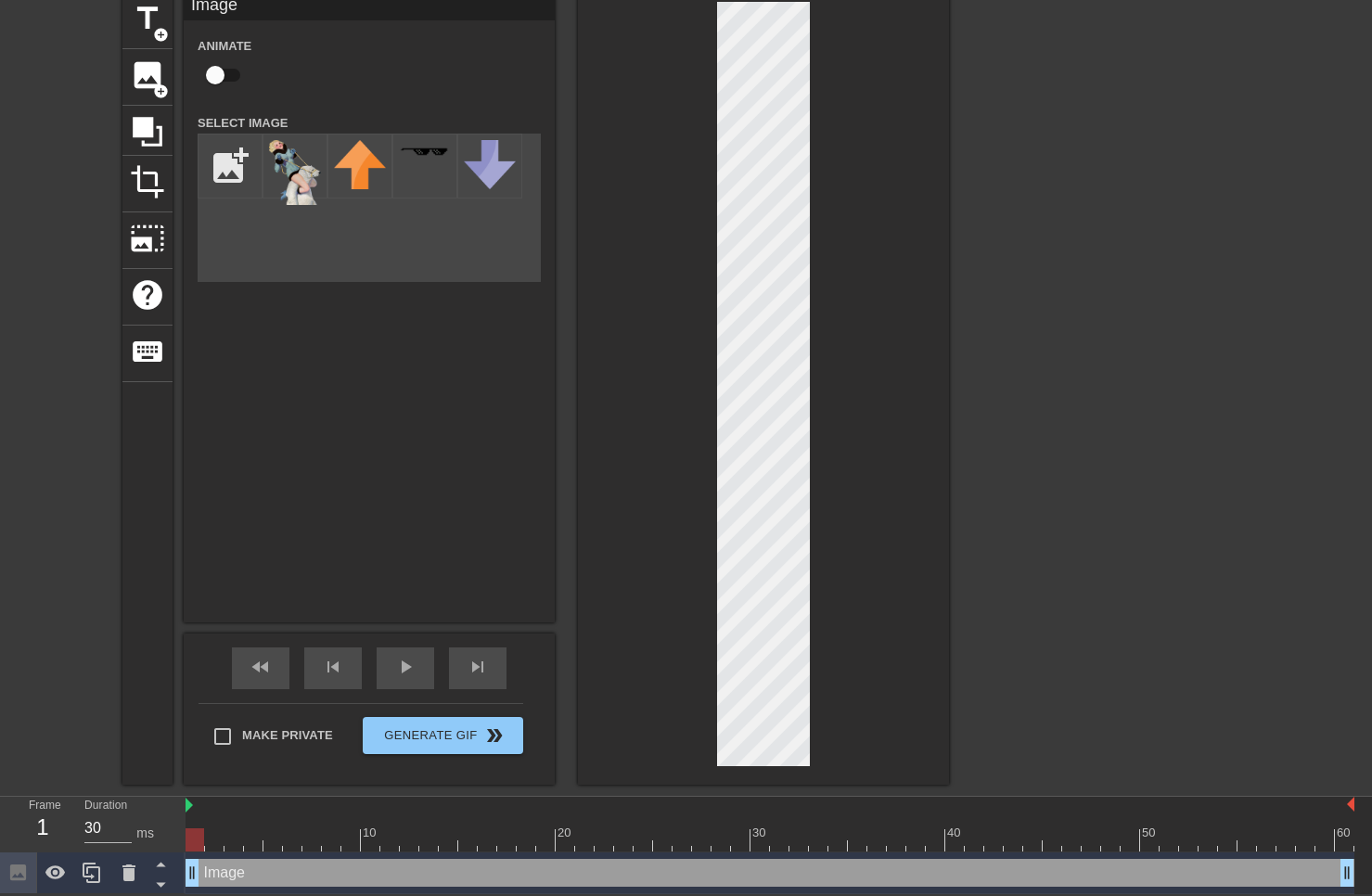
click at [710, 563] on div at bounding box center [763, 388] width 371 height 792
click at [951, 82] on div "title add_circle image add_circle crop photo_size_select_large help keyboard Im…" at bounding box center [686, 388] width 1372 height 792
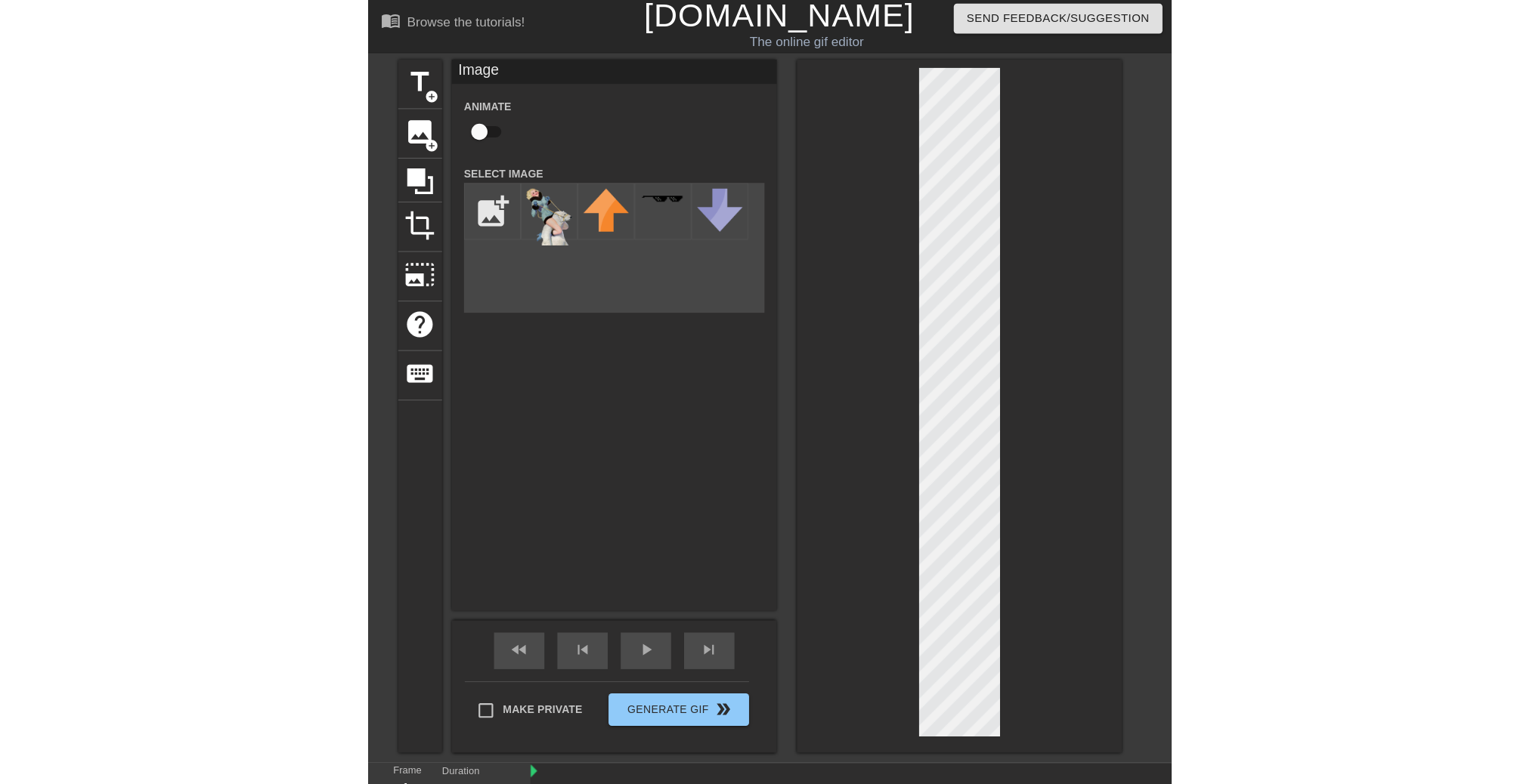
scroll to position [0, 0]
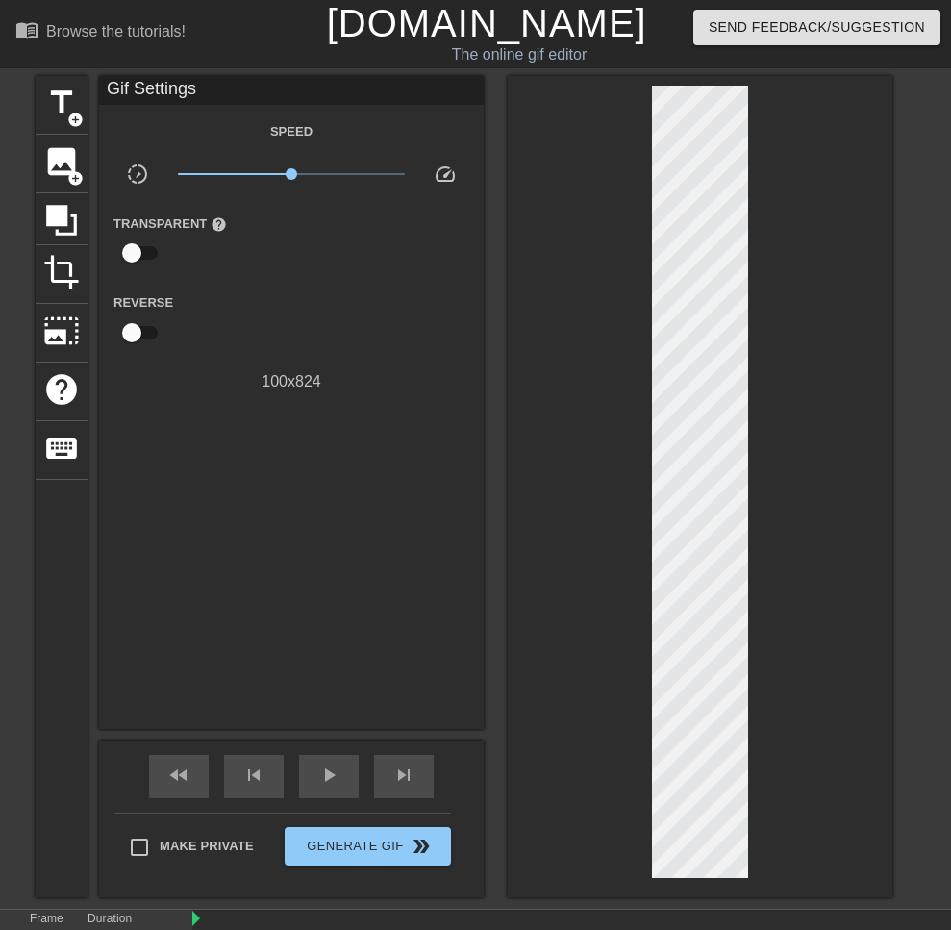
click at [804, 422] on div at bounding box center [700, 486] width 385 height 821
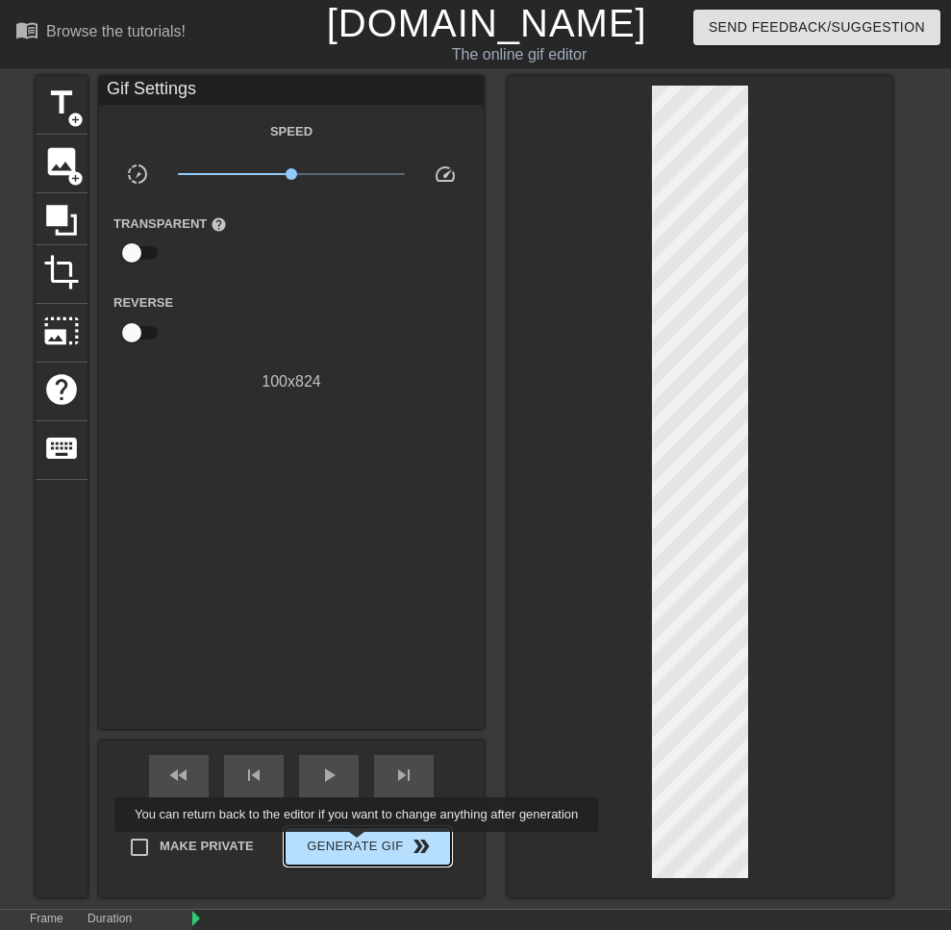
click at [360, 844] on span "Generate Gif double_arrow" at bounding box center [367, 846] width 151 height 23
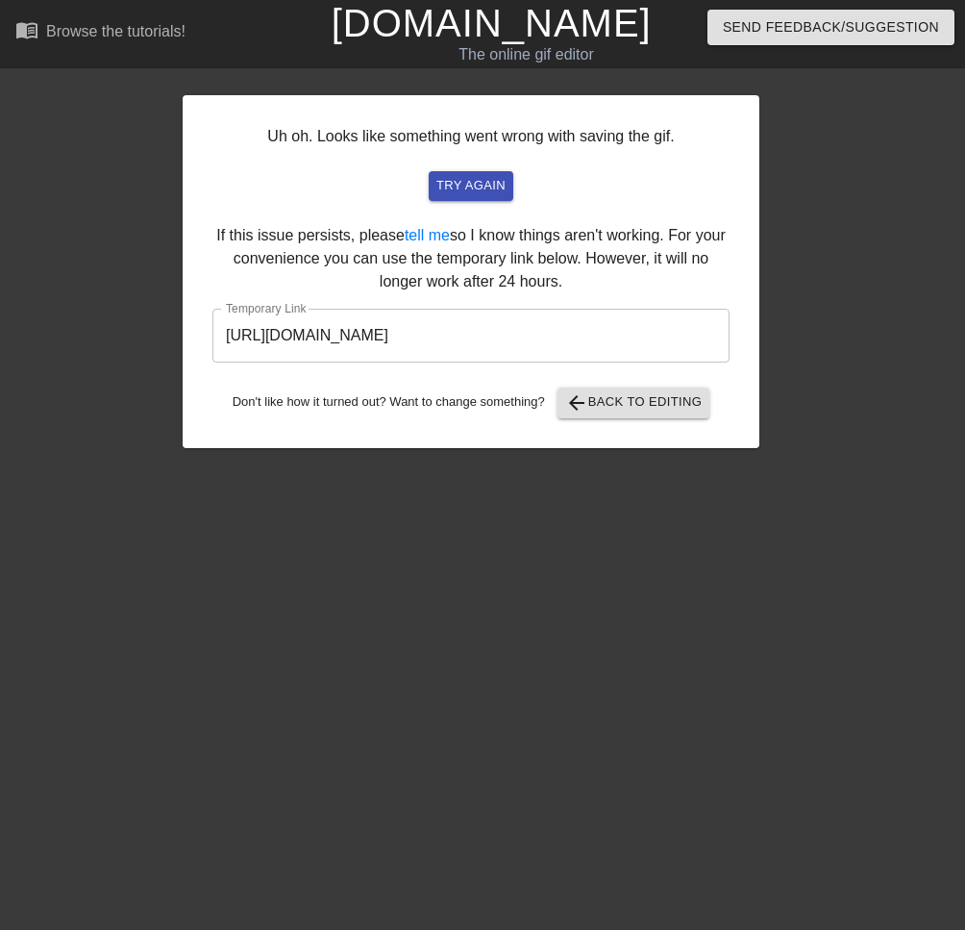
click at [526, 347] on input "[URL][DOMAIN_NAME]" at bounding box center [471, 336] width 517 height 54
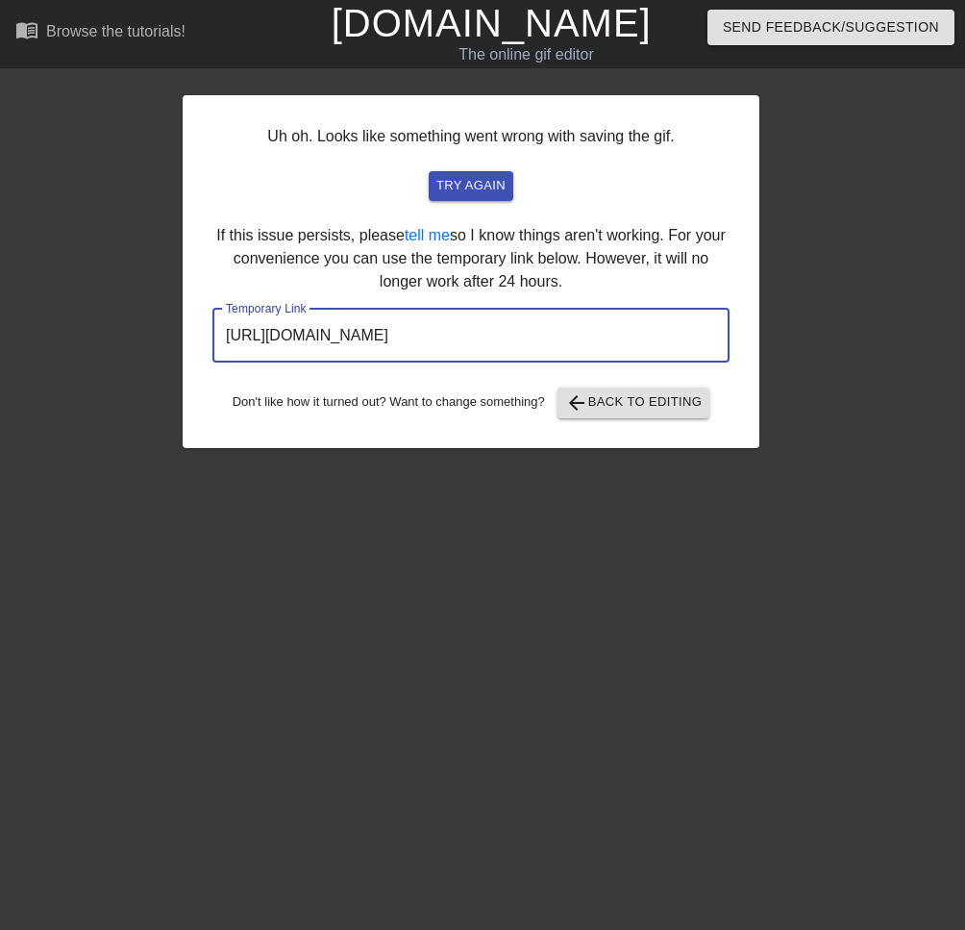
click at [526, 347] on input "[URL][DOMAIN_NAME]" at bounding box center [471, 336] width 517 height 54
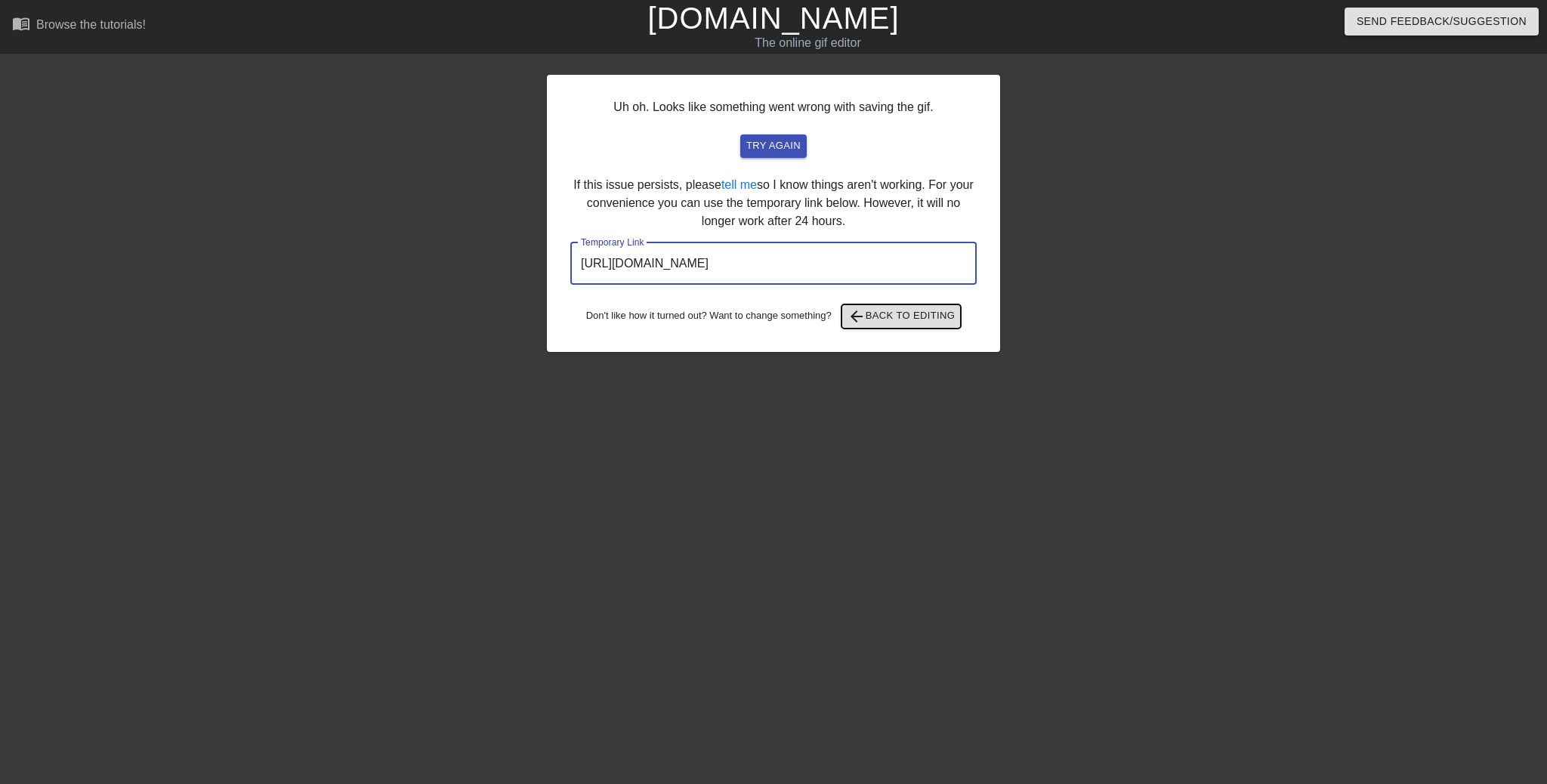
click at [904, 313] on span "arrow_back Back to Editing" at bounding box center [902, 316] width 108 height 18
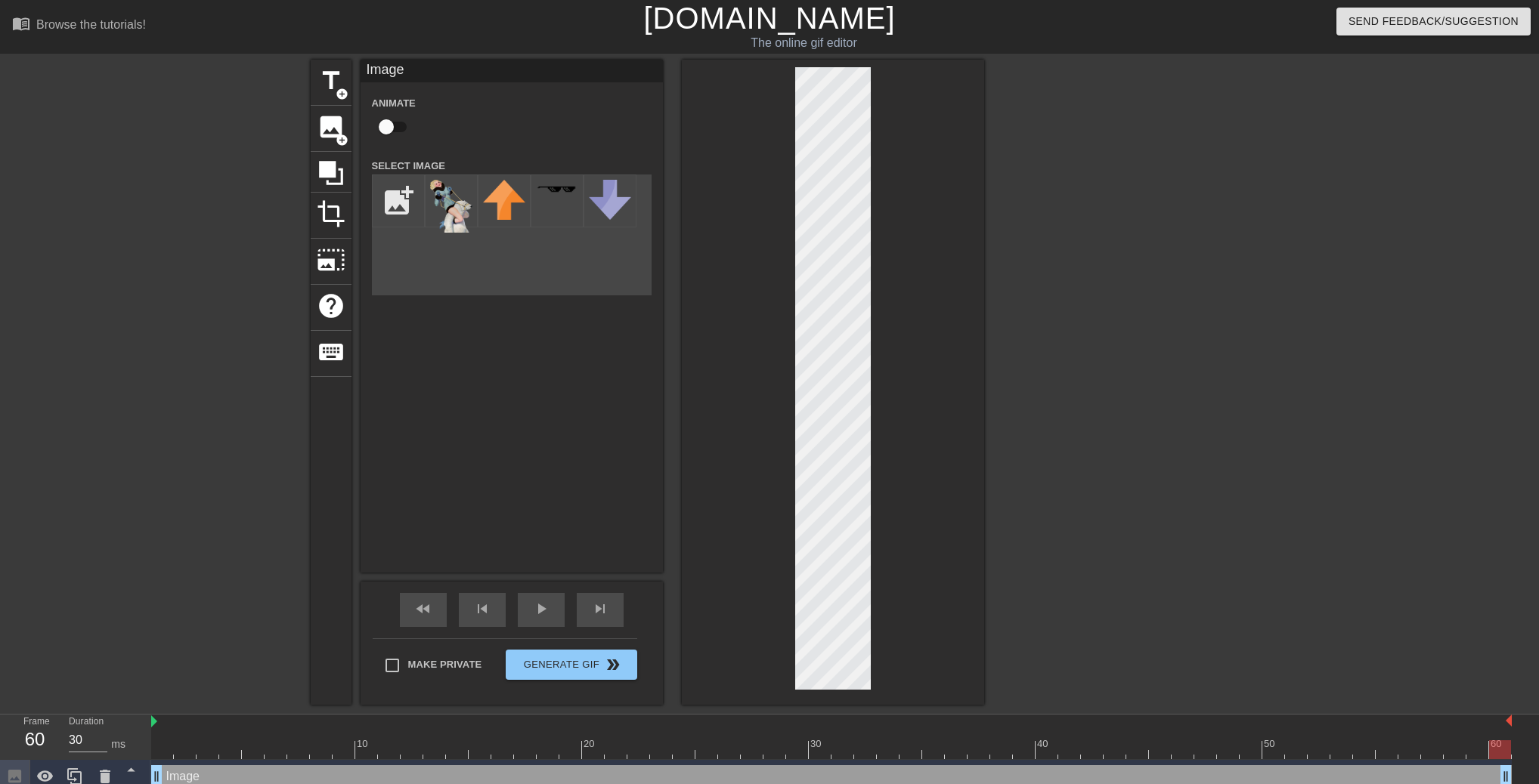
click at [925, 155] on div at bounding box center [832, 382] width 303 height 645
click at [1117, 426] on div at bounding box center [1115, 286] width 226 height 453
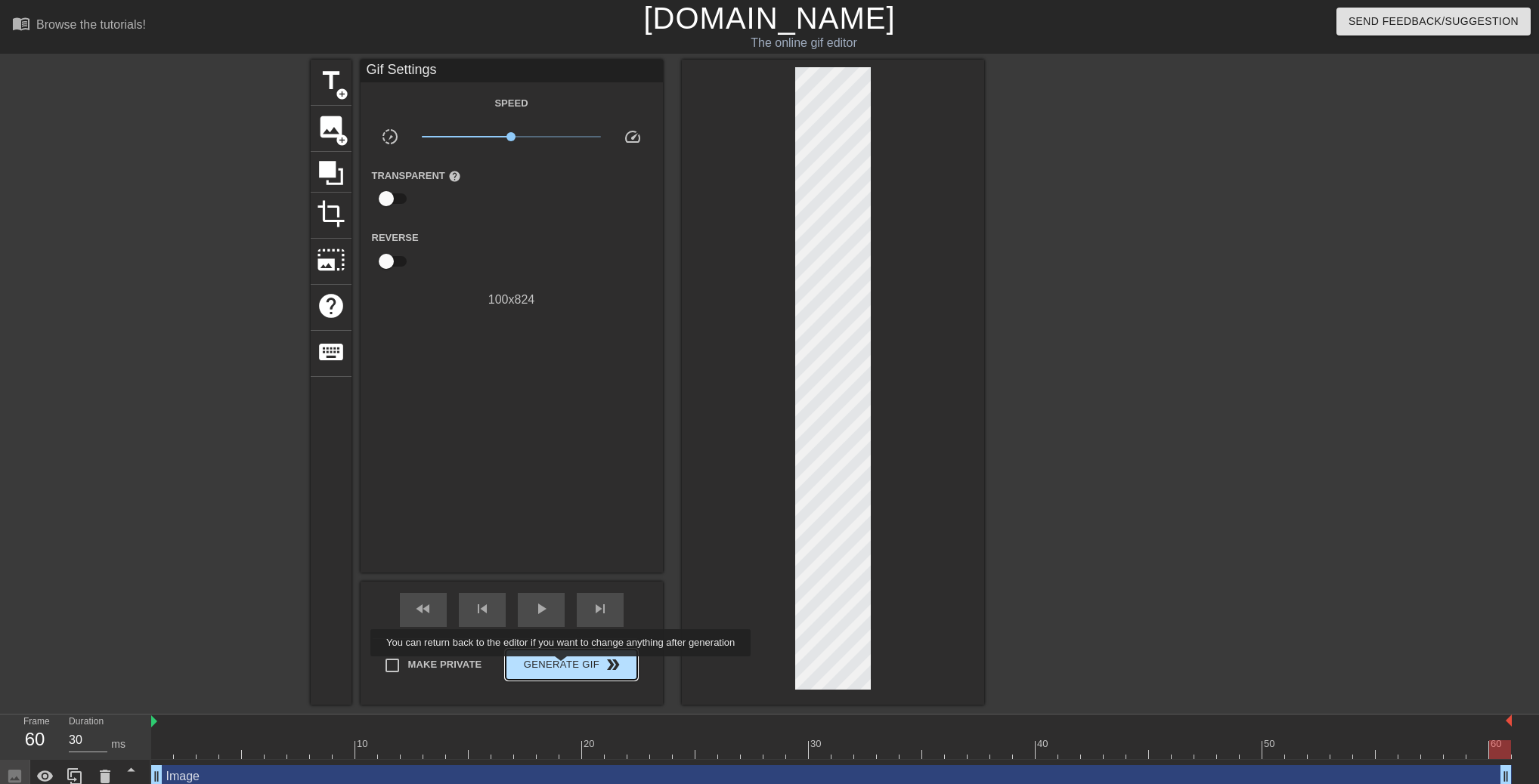
click at [562, 667] on span "Generate Gif double_arrow" at bounding box center [571, 665] width 119 height 18
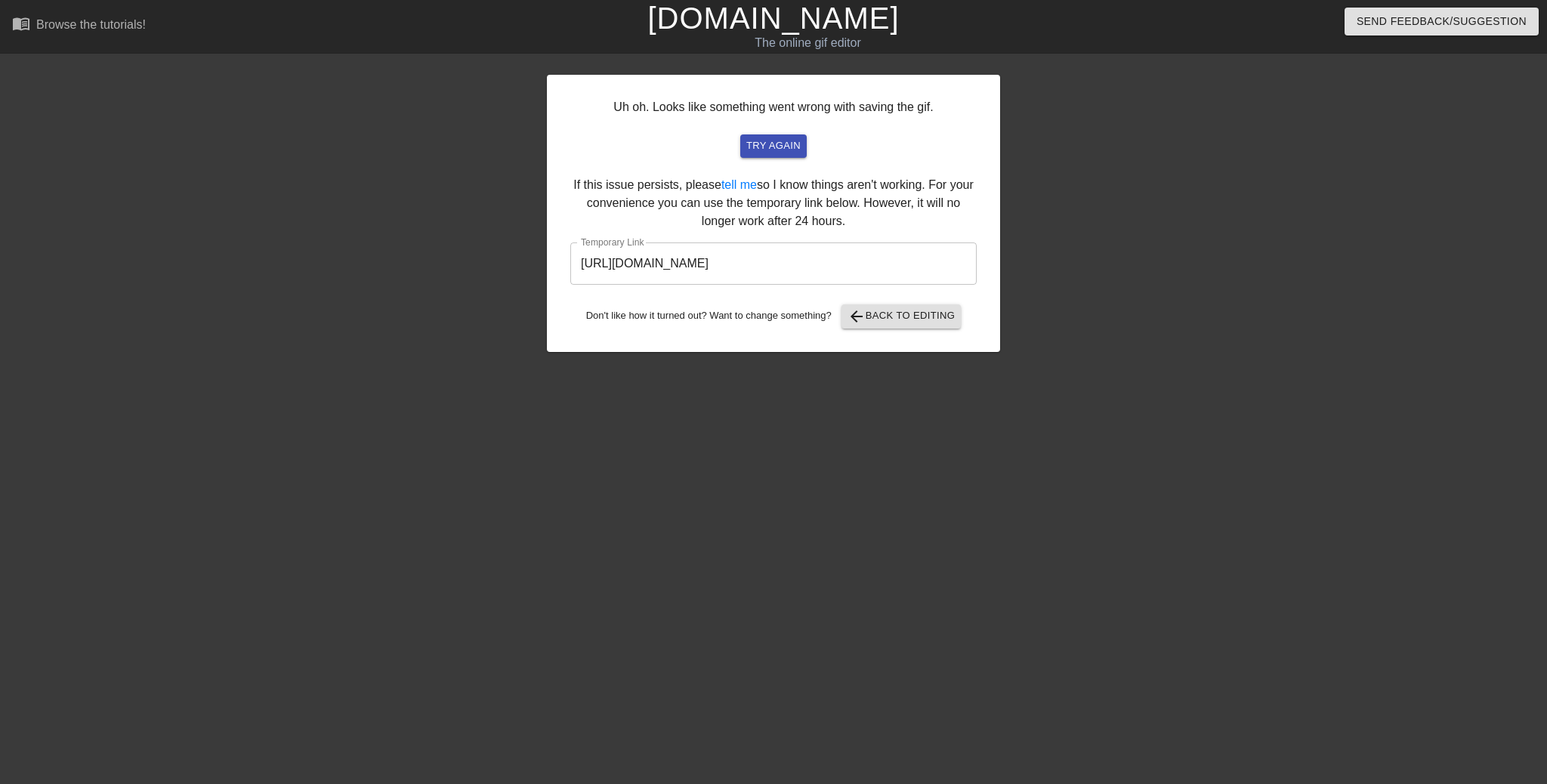
click at [759, 262] on input "[URL][DOMAIN_NAME]" at bounding box center [773, 264] width 406 height 42
click at [892, 331] on div "Uh oh. Looks like something went wrong with saving the gif. try again If this i…" at bounding box center [773, 213] width 453 height 277
click at [891, 319] on span "arrow_back Back to Editing" at bounding box center [902, 316] width 108 height 18
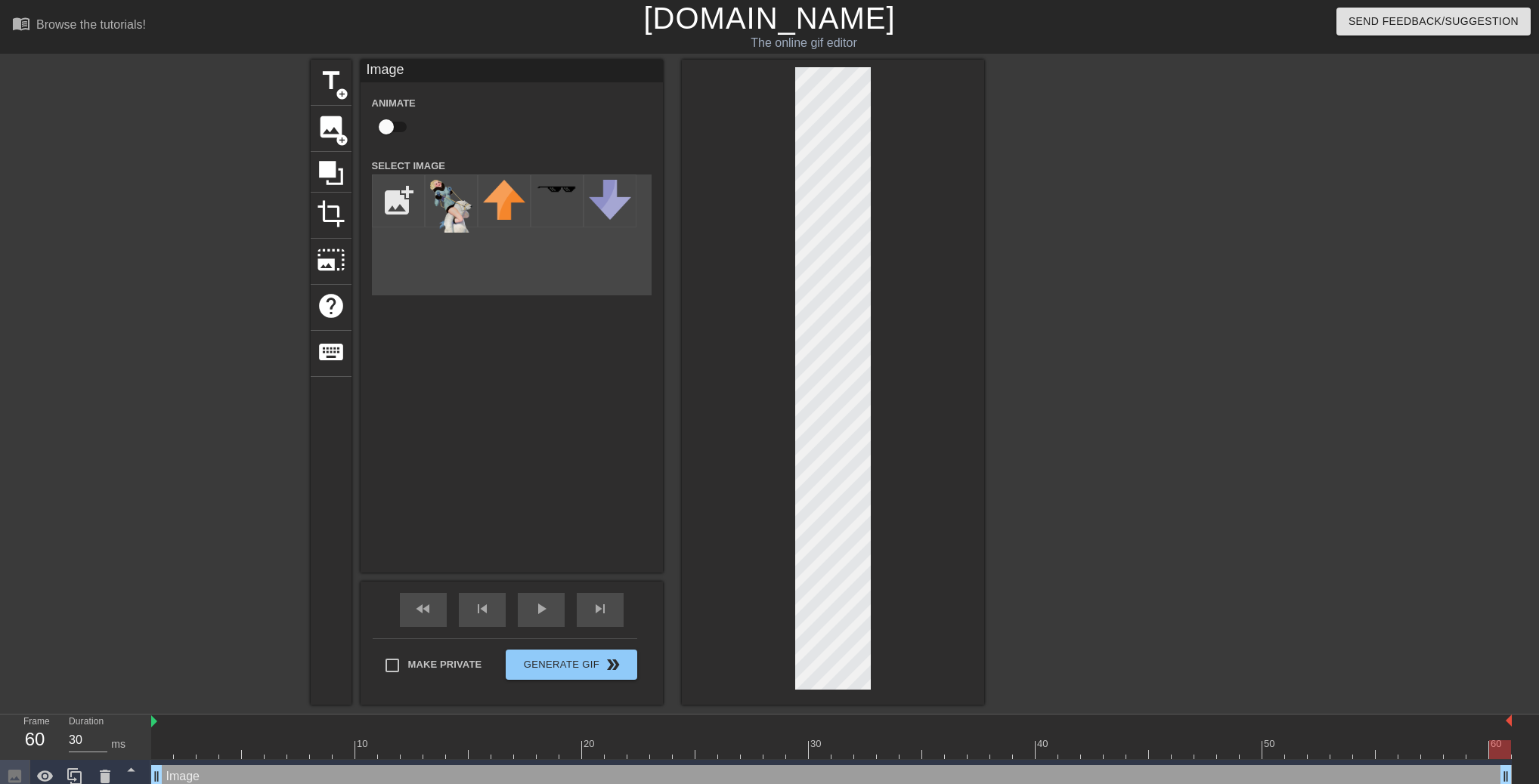
click at [1065, 436] on div at bounding box center [1115, 286] width 226 height 453
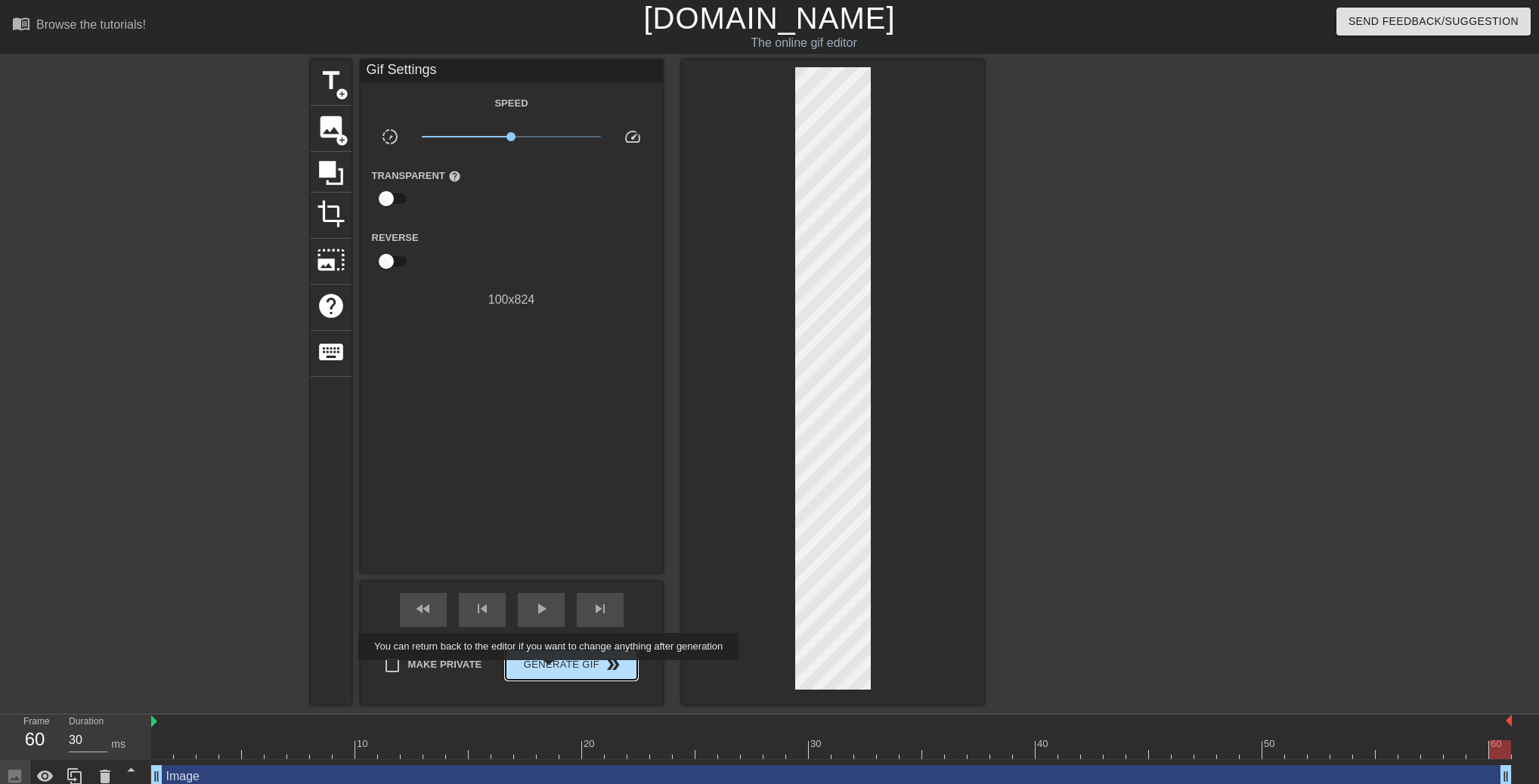
click at [550, 671] on span "Generate Gif double_arrow" at bounding box center [571, 665] width 119 height 18
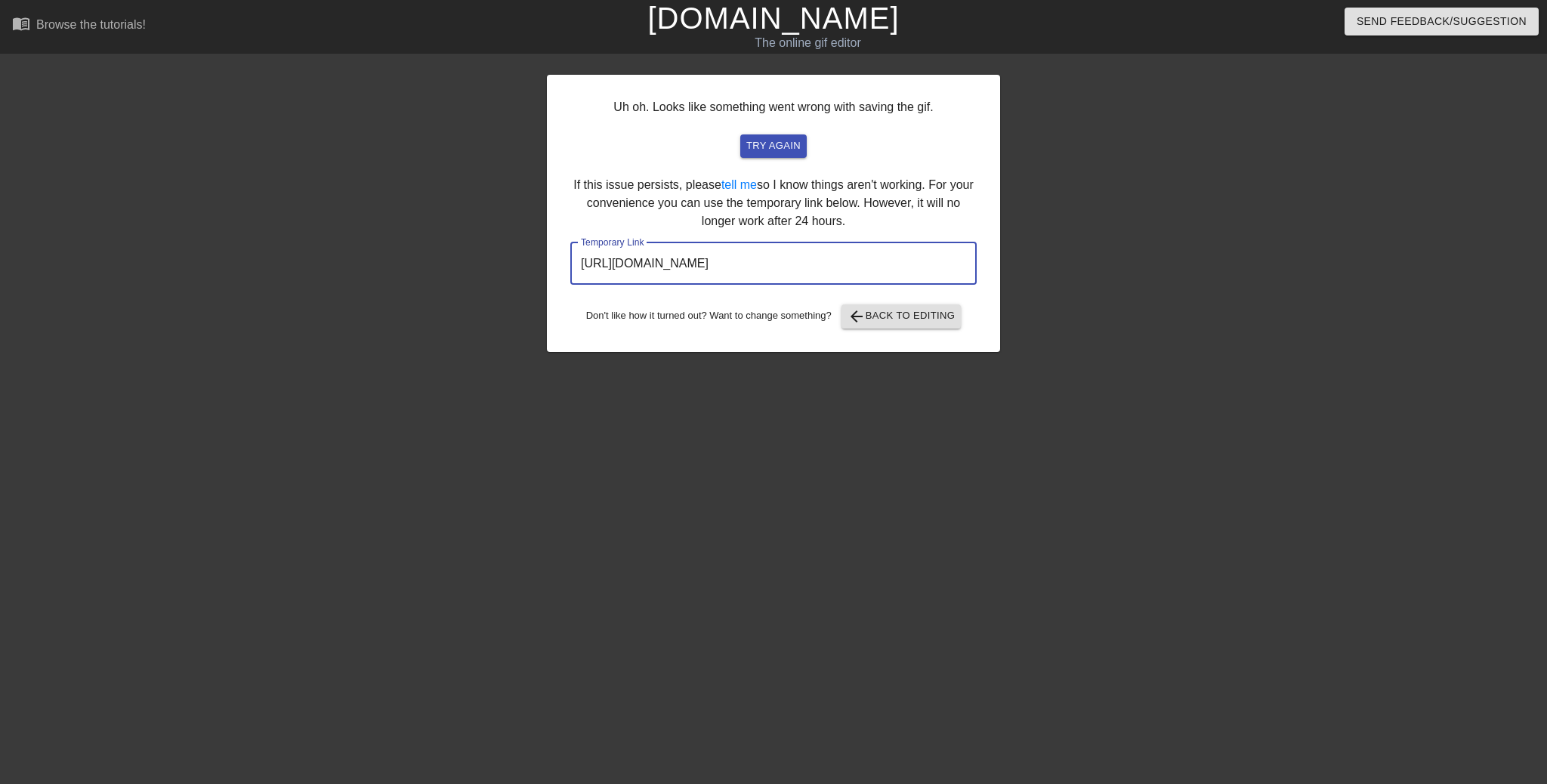
click at [854, 276] on input "[URL][DOMAIN_NAME]" at bounding box center [773, 264] width 406 height 42
click at [885, 324] on span "arrow_back Back to Editing" at bounding box center [902, 316] width 108 height 18
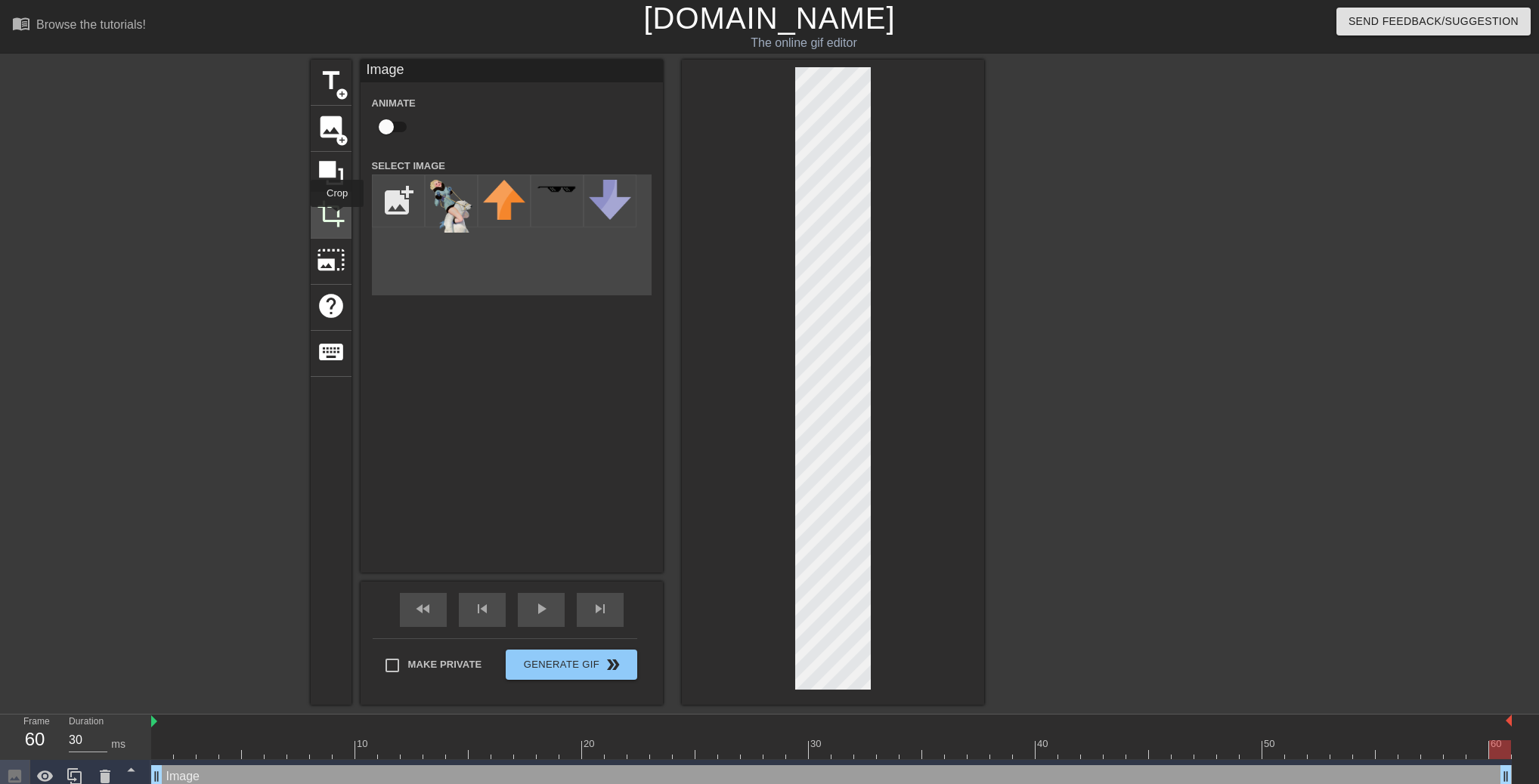
click at [338, 218] on span "crop" at bounding box center [331, 214] width 29 height 29
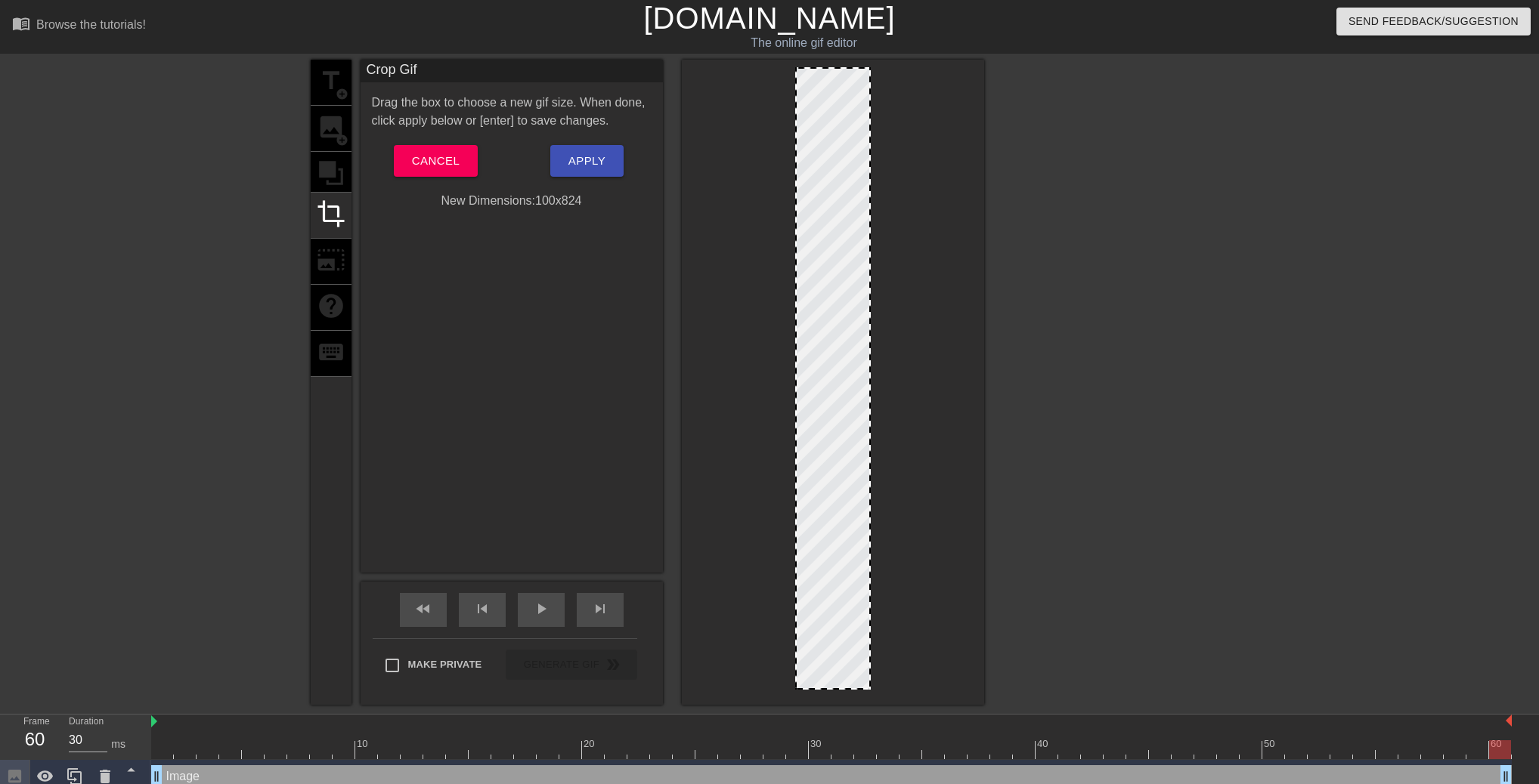
click at [336, 177] on div "title add_circle image add_circle crop photo_size_select_large help keyboard" at bounding box center [331, 382] width 41 height 645
click at [428, 163] on span "Cancel" at bounding box center [435, 160] width 48 height 20
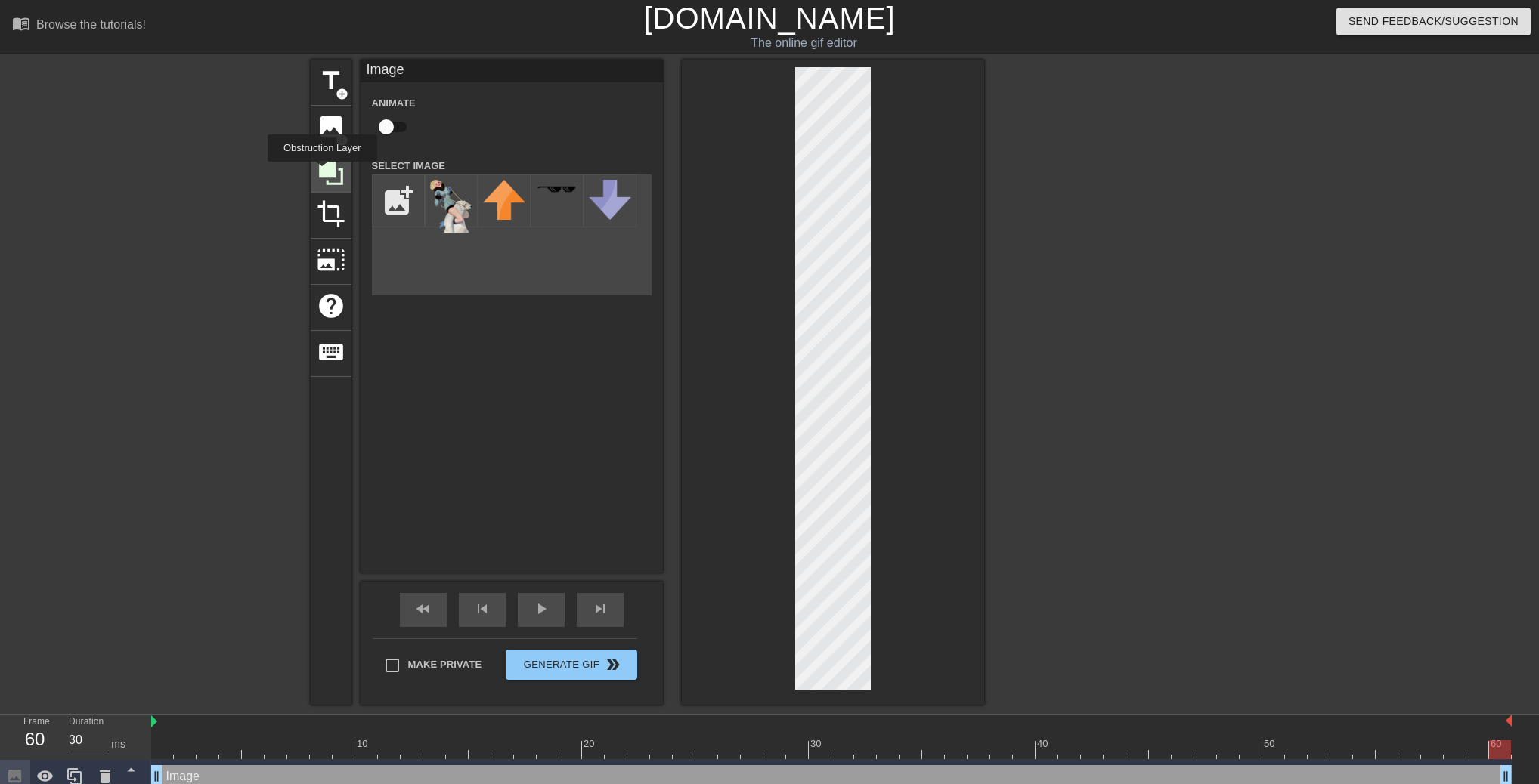
click at [322, 172] on icon at bounding box center [331, 173] width 24 height 24
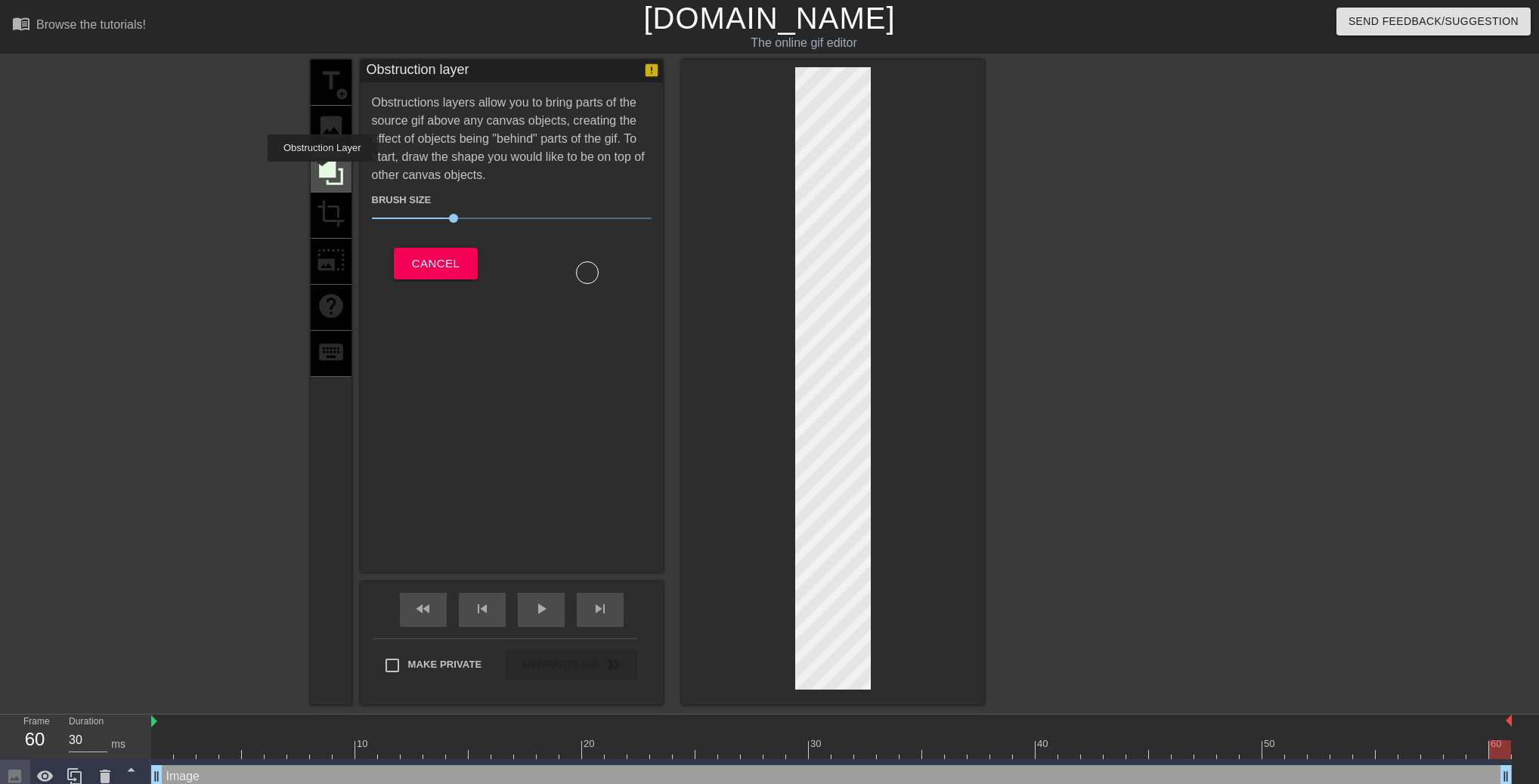
click at [322, 172] on icon at bounding box center [331, 173] width 24 height 24
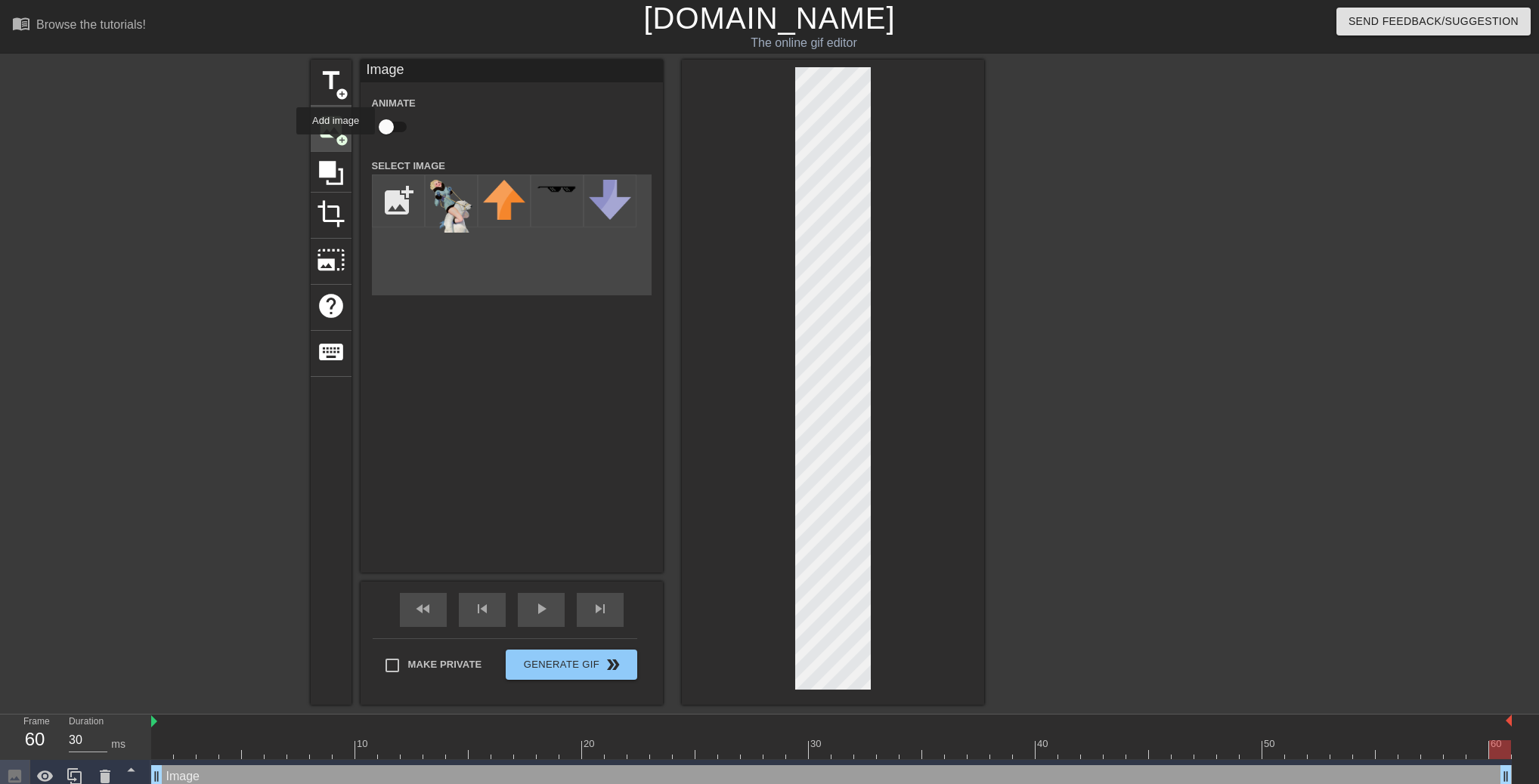
click at [336, 144] on span "add_circle" at bounding box center [342, 140] width 13 height 13
click at [1081, 461] on div at bounding box center [1115, 286] width 226 height 453
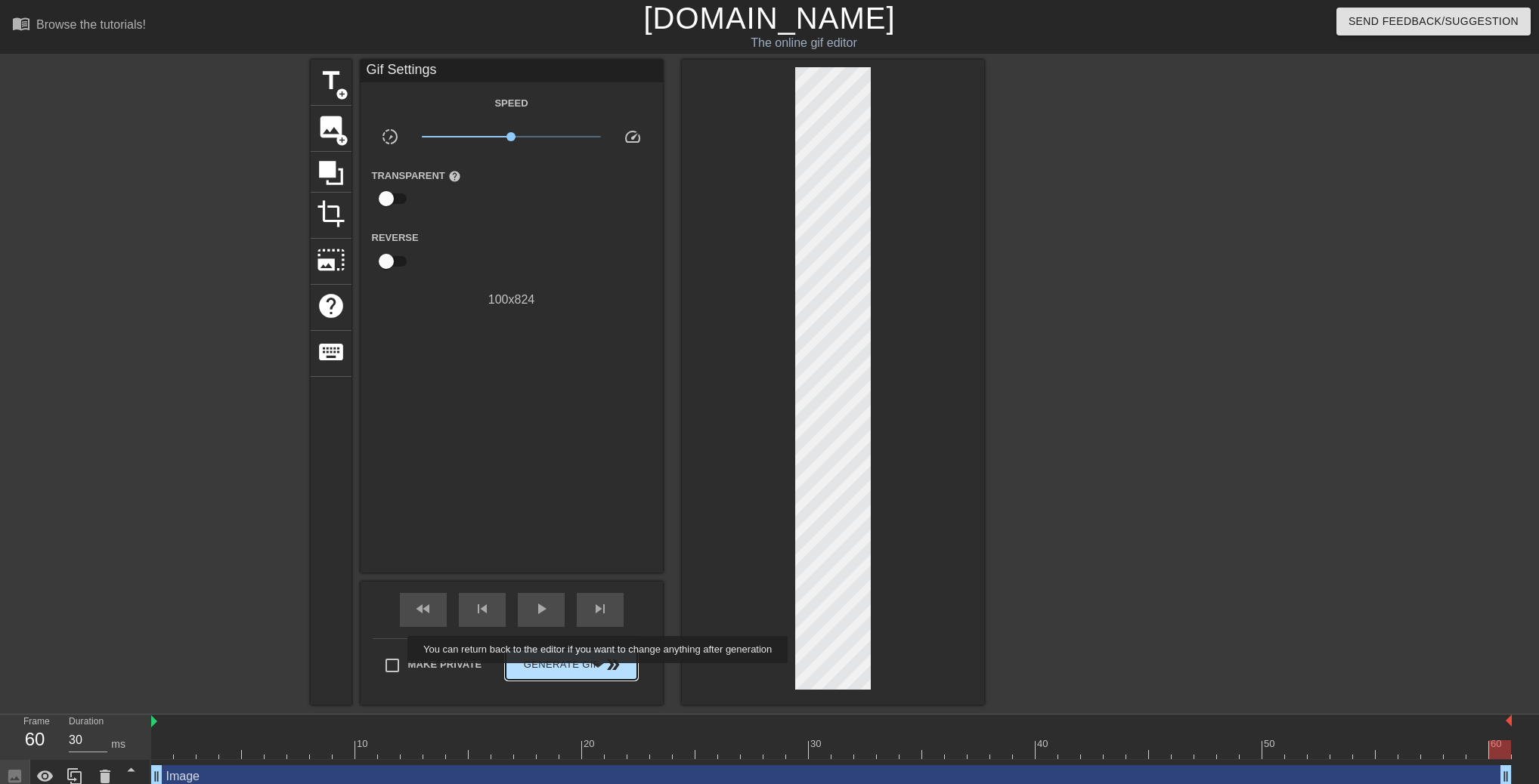
click at [600, 674] on button "Generate Gif double_arrow" at bounding box center [571, 665] width 130 height 30
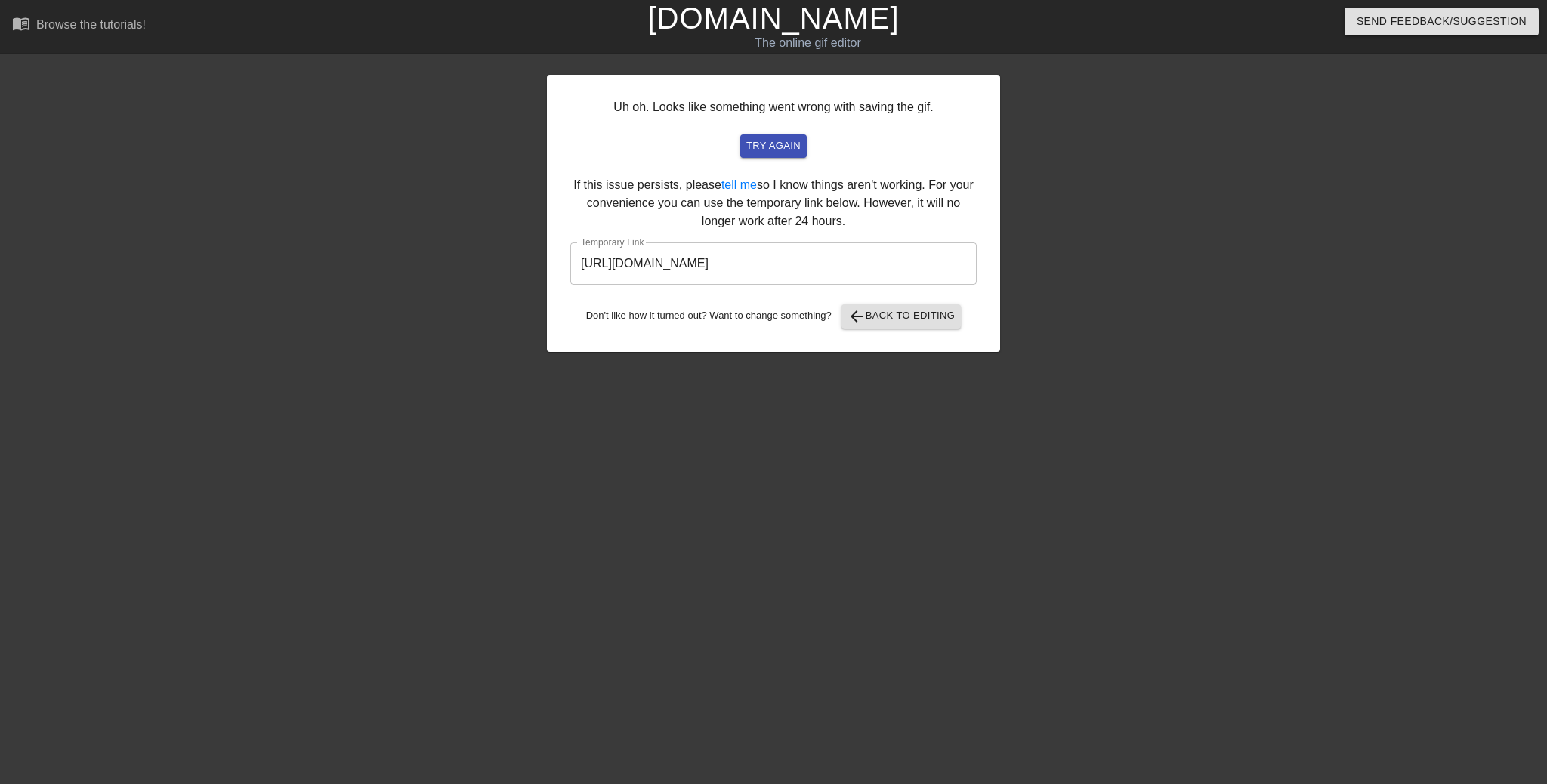
click at [907, 266] on input "[URL][DOMAIN_NAME]" at bounding box center [773, 264] width 406 height 42
click at [907, 266] on input "[URL][DOMAIN_NAME]" at bounding box center [773, 264] width 406 height 42
click at [908, 266] on input "[URL][DOMAIN_NAME]" at bounding box center [773, 264] width 406 height 42
click at [936, 329] on div "Uh oh. Looks like something went wrong with saving the gif. try again If this i…" at bounding box center [773, 213] width 453 height 277
click at [936, 324] on span "arrow_back Back to Editing" at bounding box center [902, 316] width 108 height 18
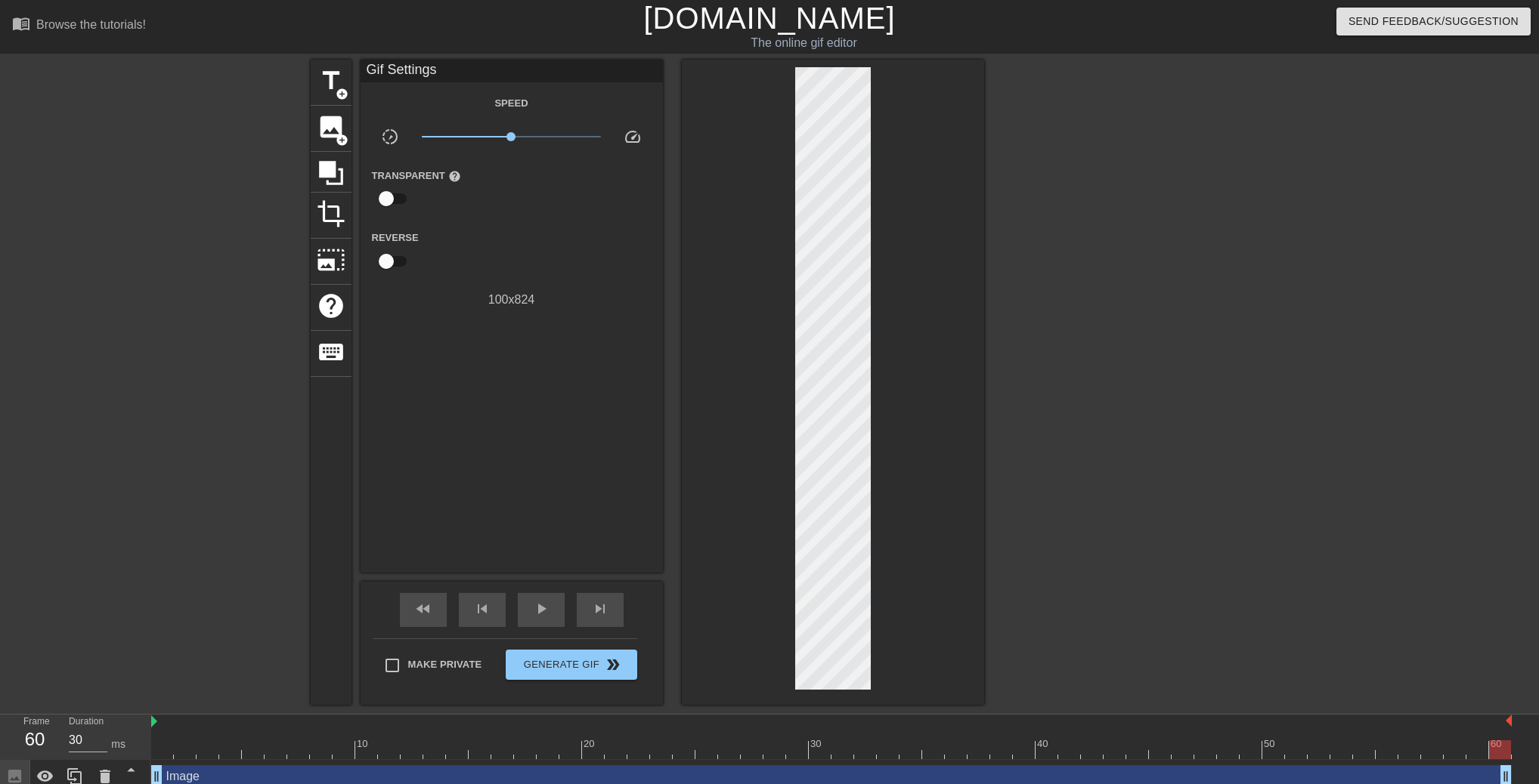
click at [1016, 444] on div at bounding box center [1115, 286] width 226 height 453
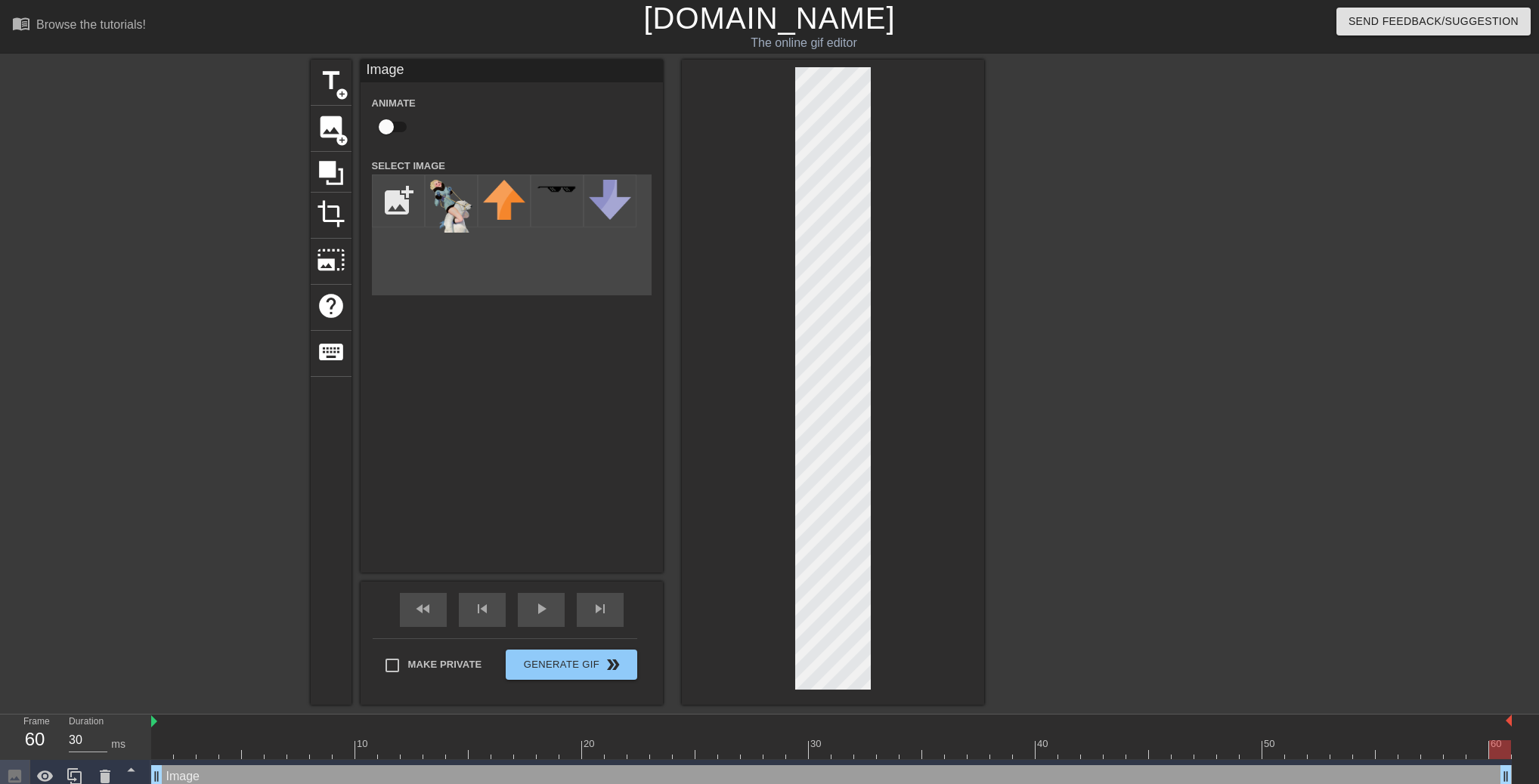
scroll to position [12, 0]
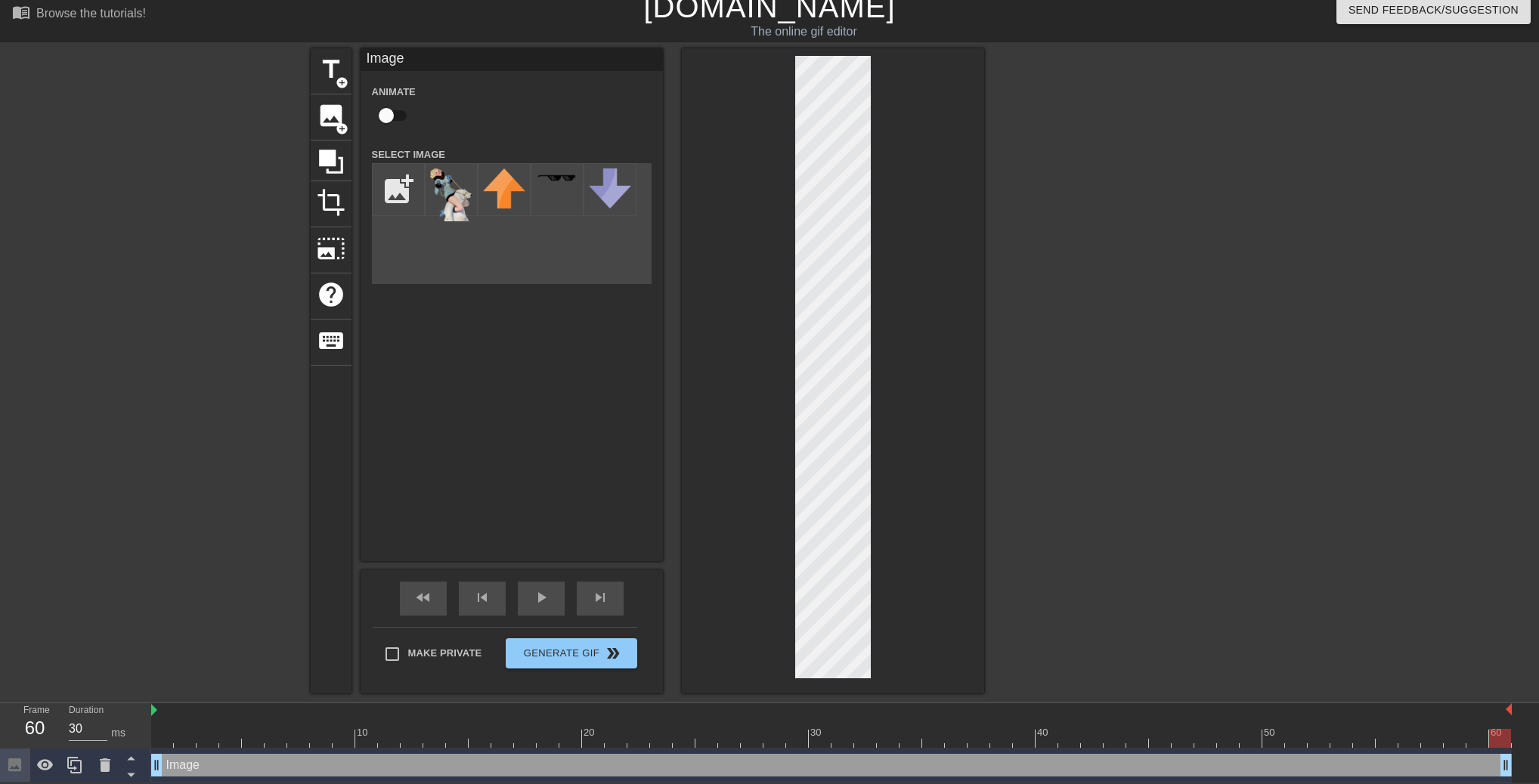
click at [1052, 344] on div at bounding box center [1115, 275] width 226 height 453
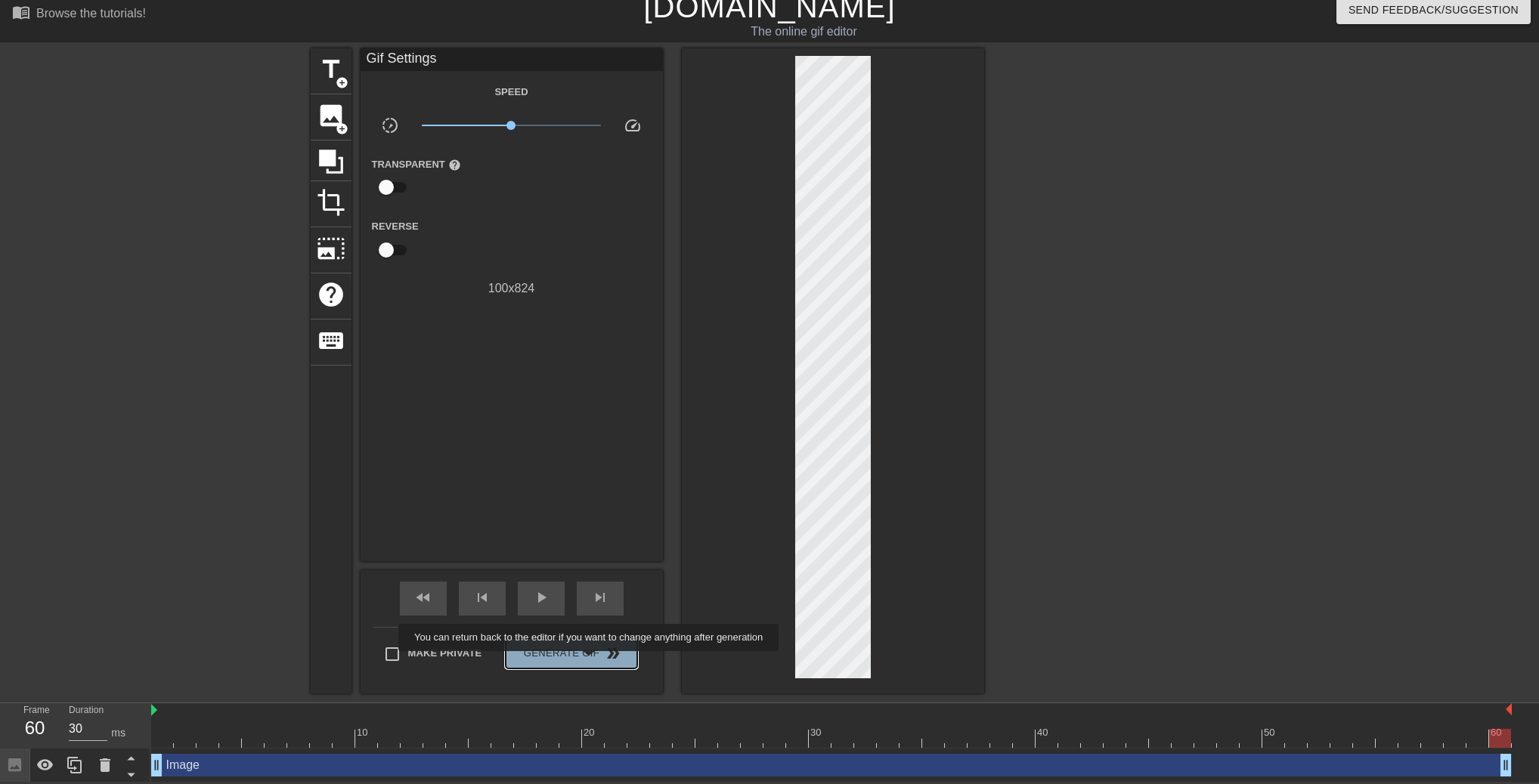
click at [590, 661] on button "Generate Gif double_arrow" at bounding box center [571, 654] width 130 height 30
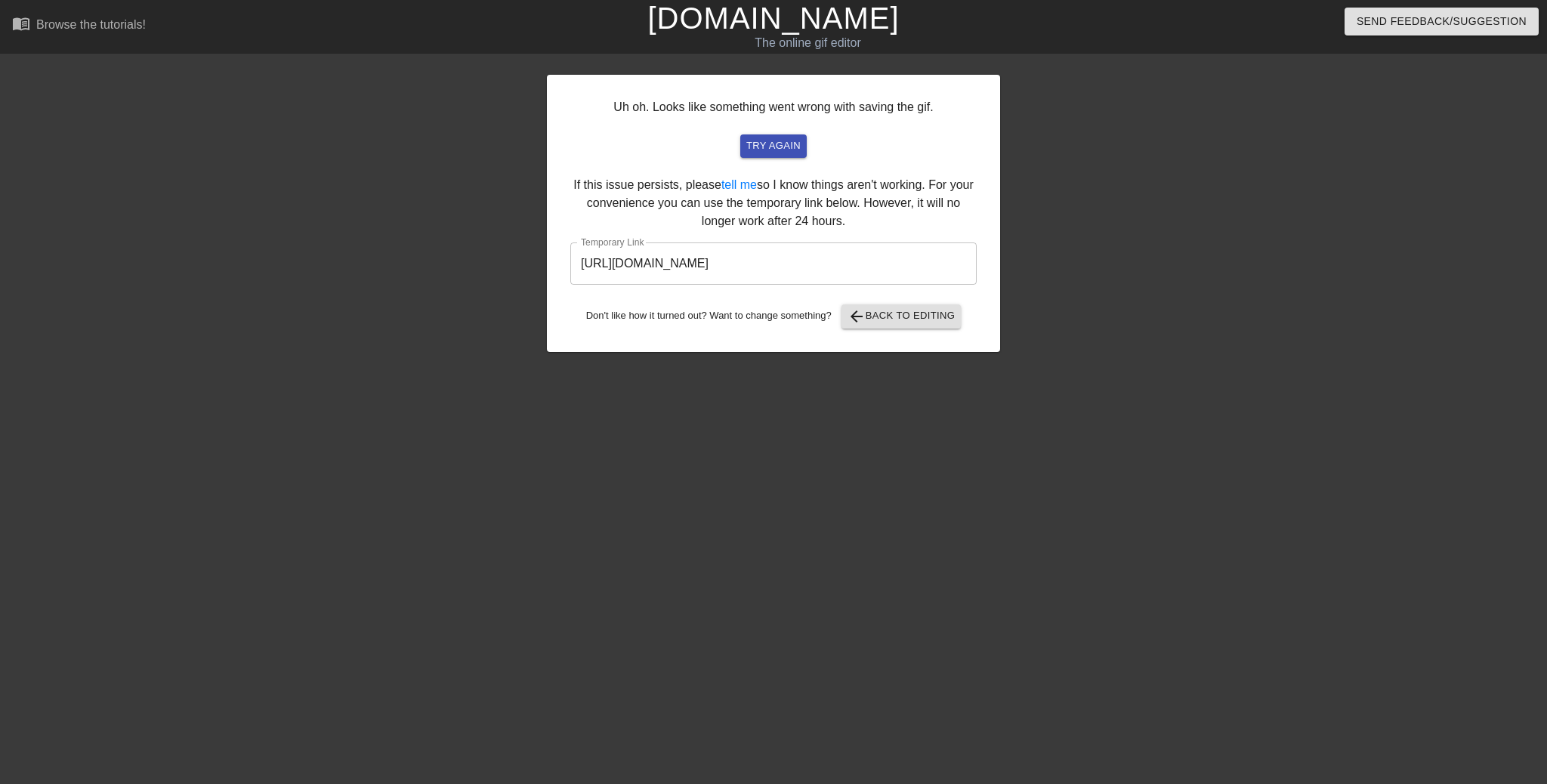
click at [863, 272] on input "[URL][DOMAIN_NAME]" at bounding box center [773, 264] width 406 height 42
click at [863, 271] on input "[URL][DOMAIN_NAME]" at bounding box center [773, 264] width 406 height 42
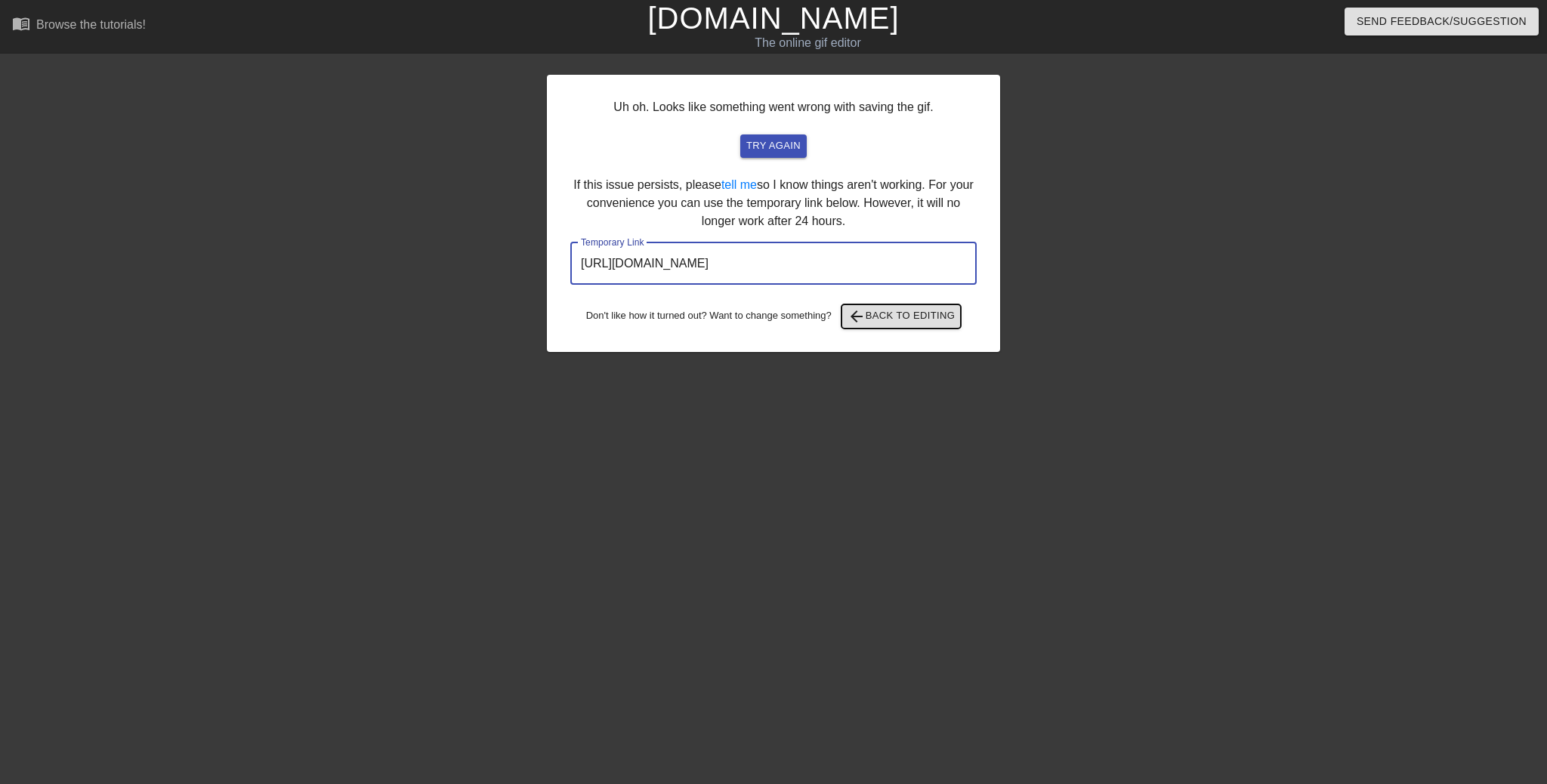
click at [880, 324] on span "arrow_back Back to Editing" at bounding box center [902, 316] width 108 height 18
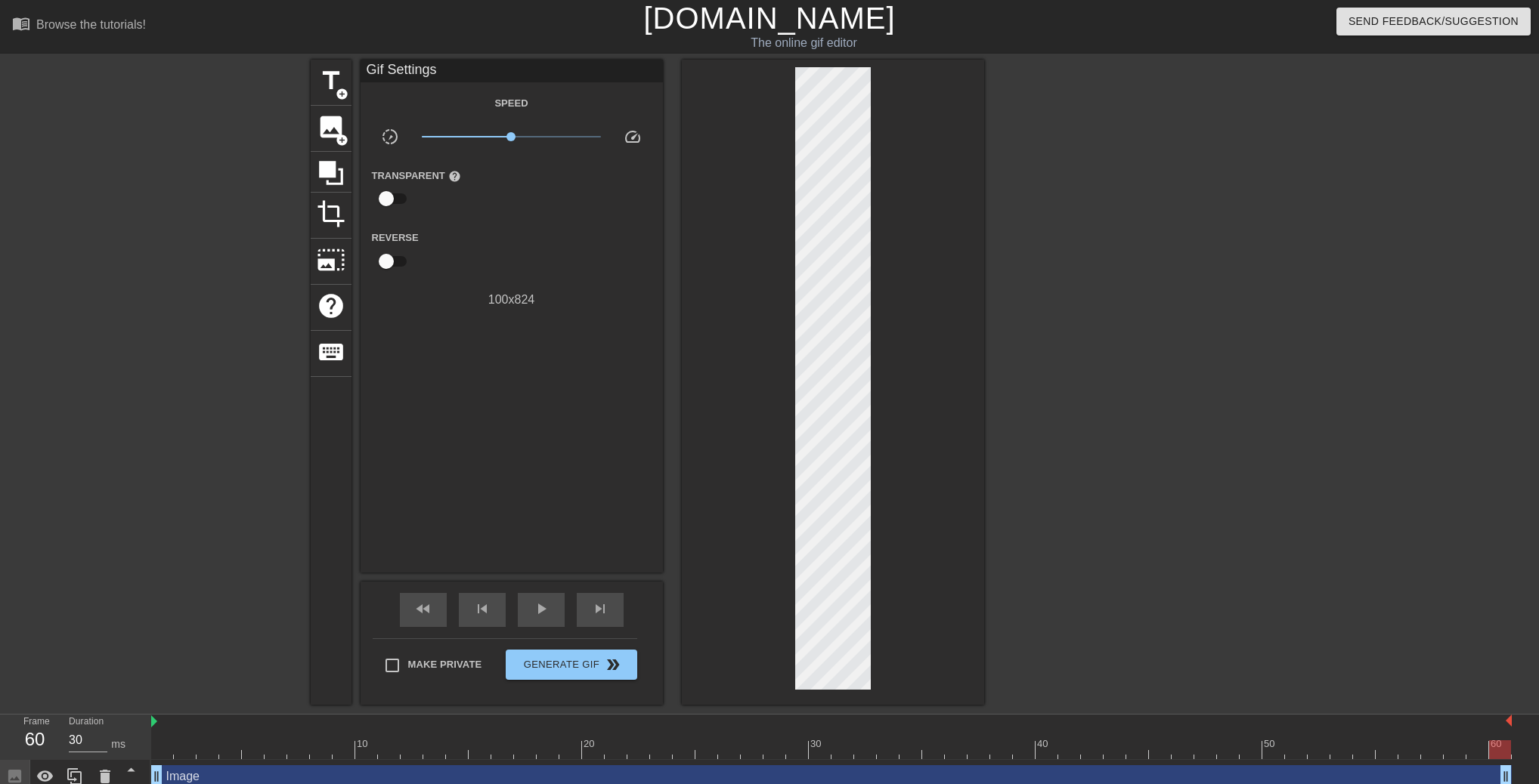
click at [1117, 441] on div "title add_circle image add_circle crop photo_size_select_large help keyboard Gi…" at bounding box center [770, 382] width 1539 height 645
click at [1109, 156] on div at bounding box center [1115, 286] width 226 height 453
click at [617, 672] on button "Generate Gif double_arrow" at bounding box center [571, 665] width 130 height 30
